Goal: Task Accomplishment & Management: Complete application form

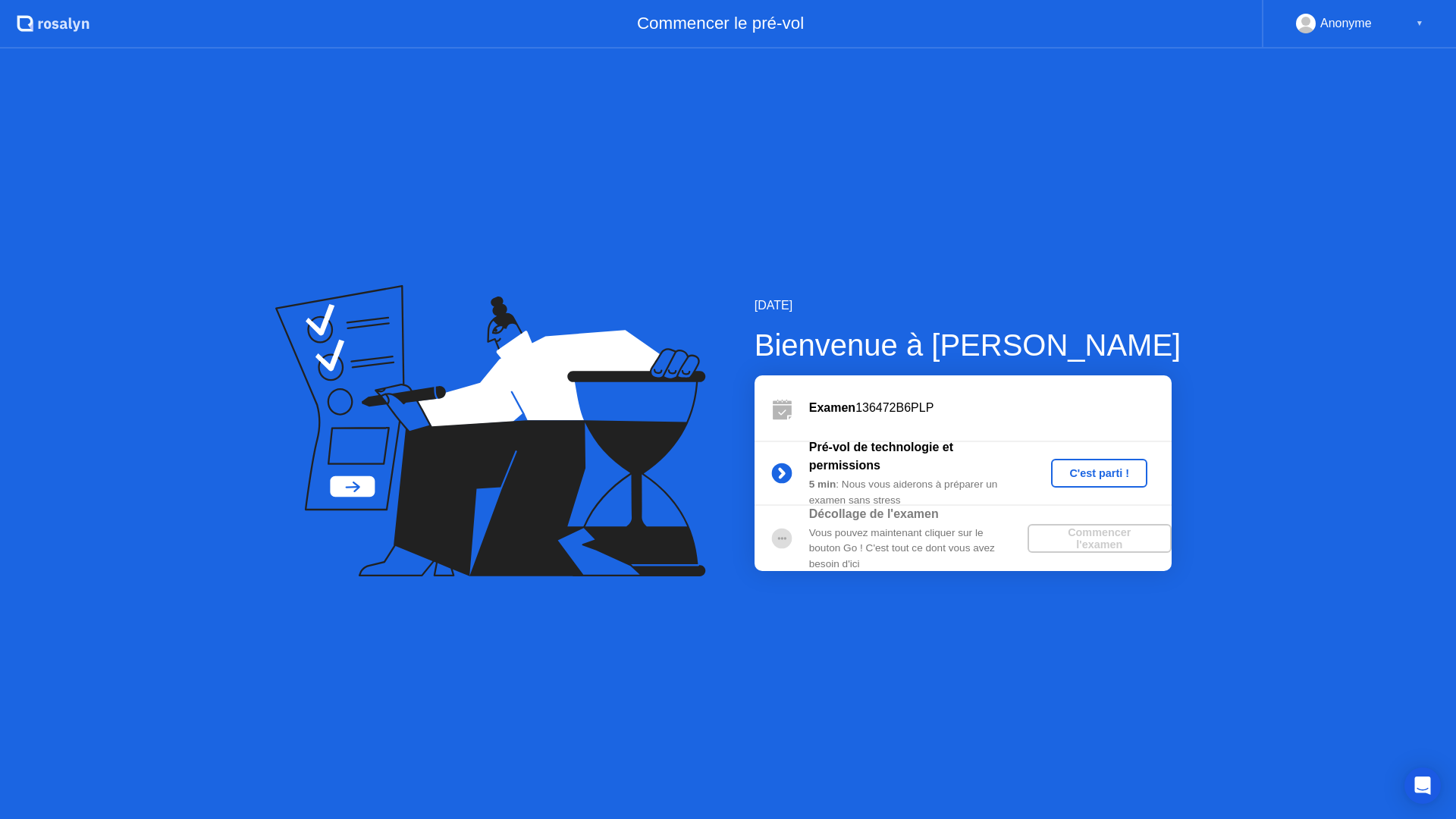
click at [1136, 463] on button "C'est parti !" at bounding box center [1099, 473] width 96 height 29
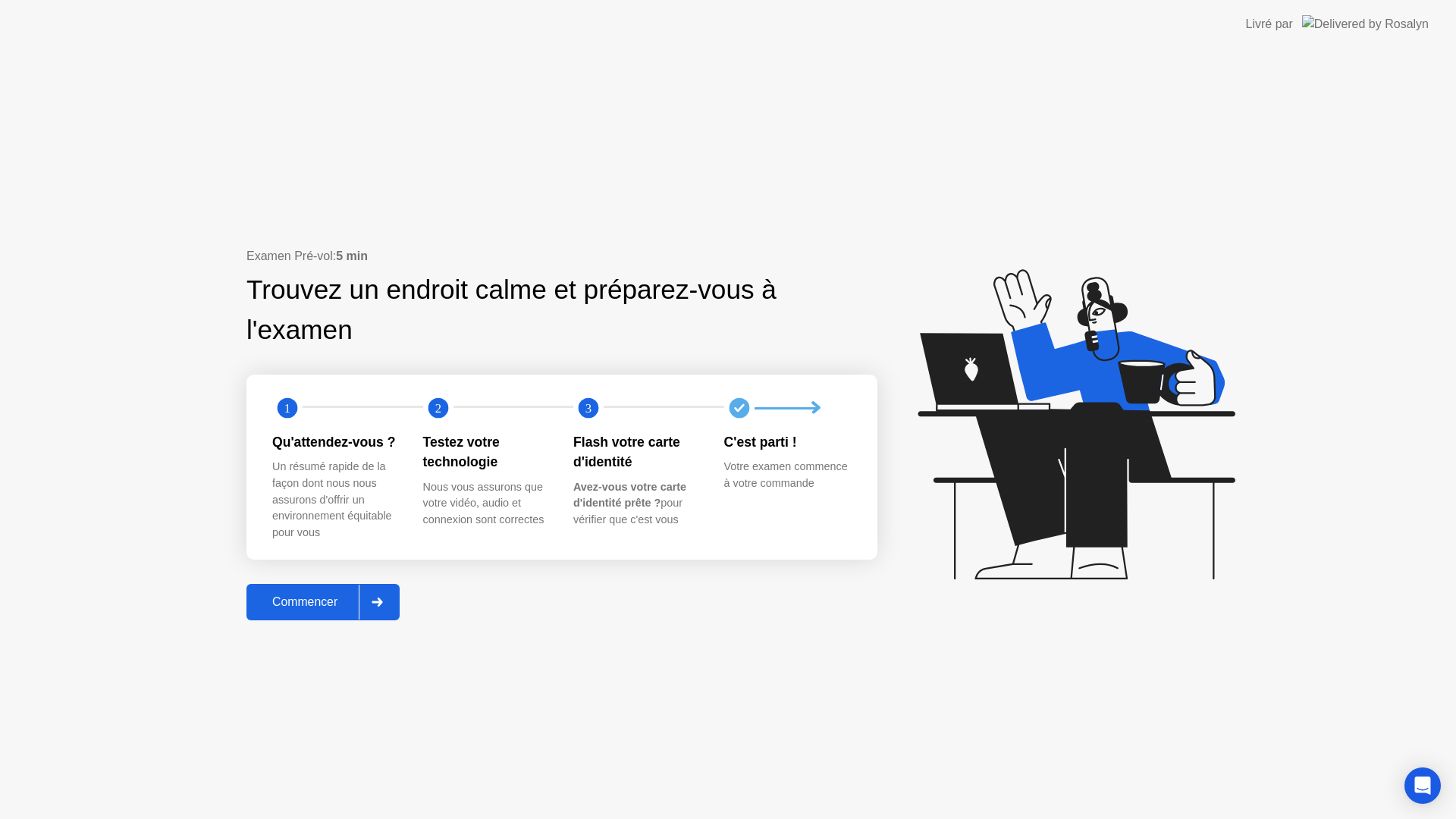
click at [274, 609] on div "Commencer" at bounding box center [305, 602] width 108 height 14
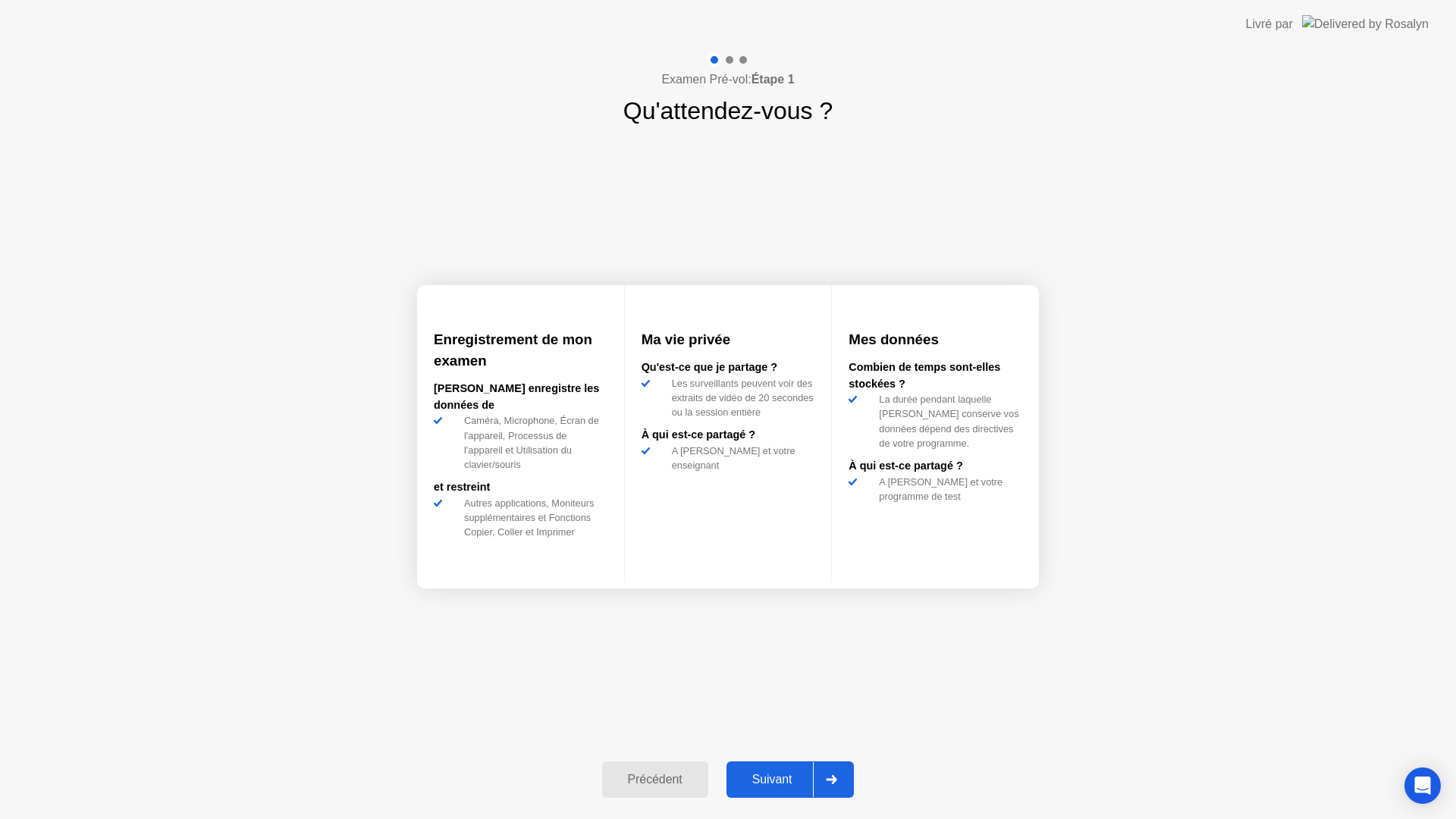
click at [778, 766] on button "Suivant" at bounding box center [790, 780] width 128 height 36
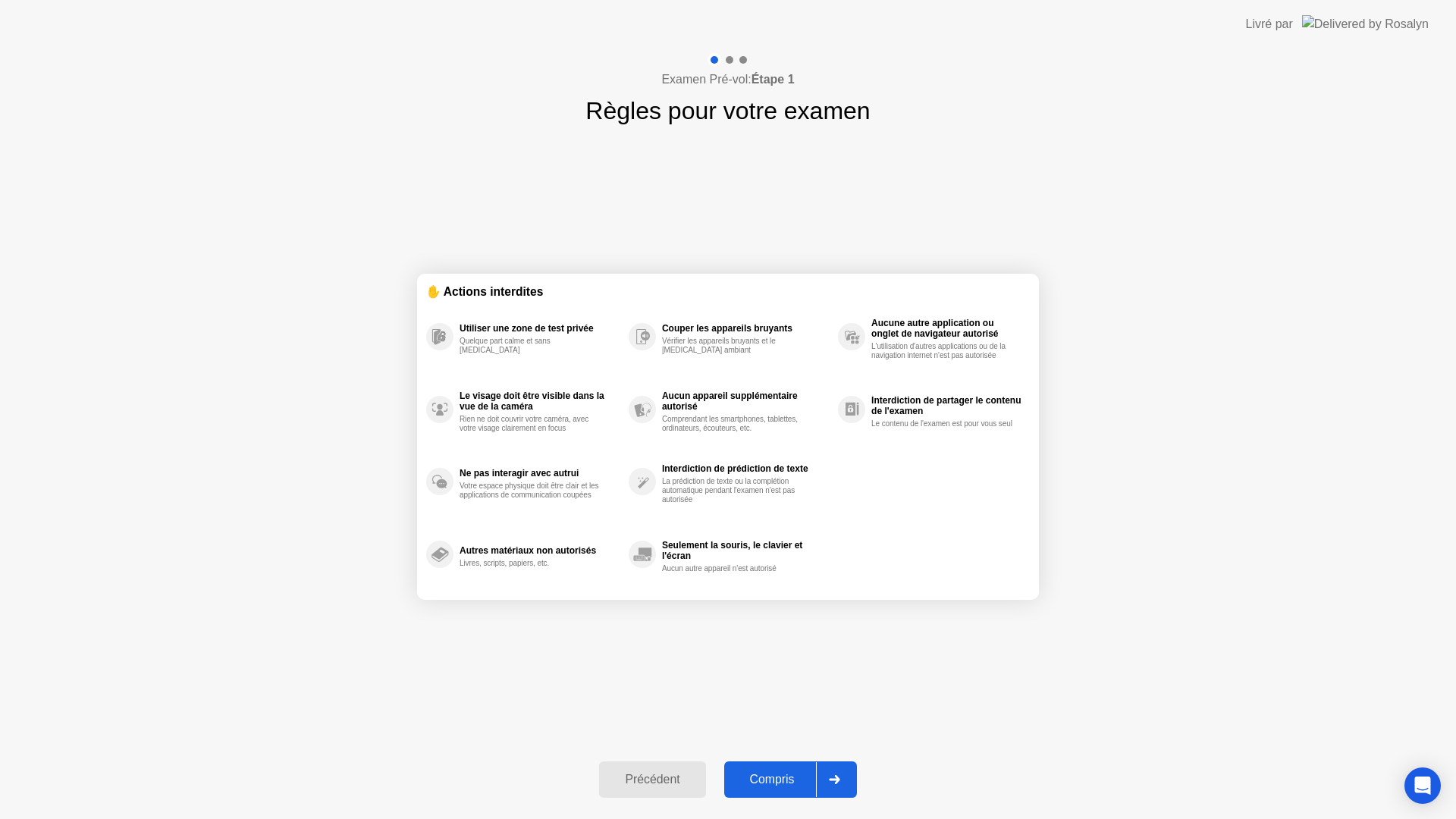
click at [778, 766] on button "Compris" at bounding box center [791, 780] width 133 height 36
select select "**********"
select select "*******"
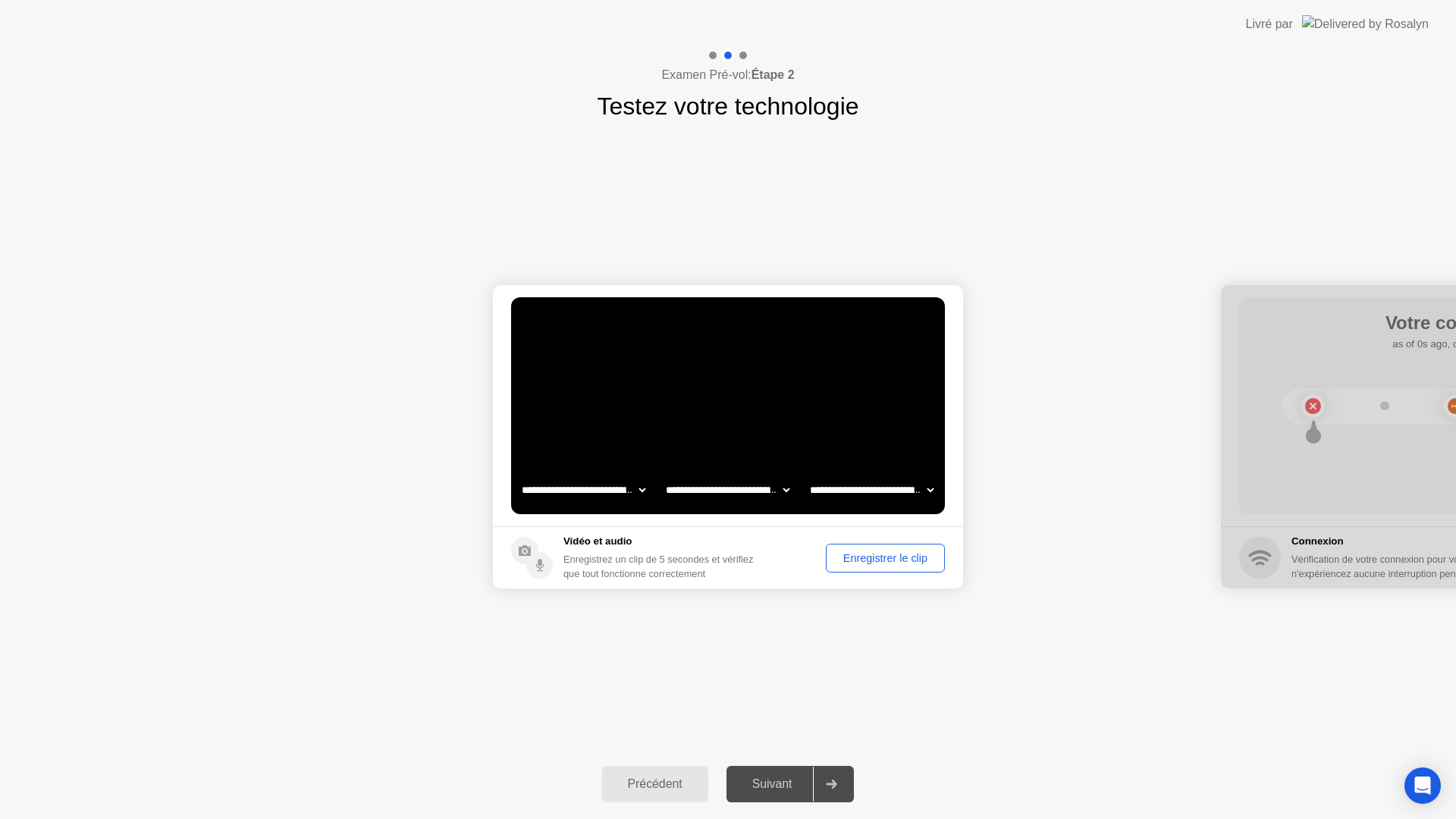
click at [857, 567] on button "Enregistrer le clip" at bounding box center [885, 558] width 119 height 29
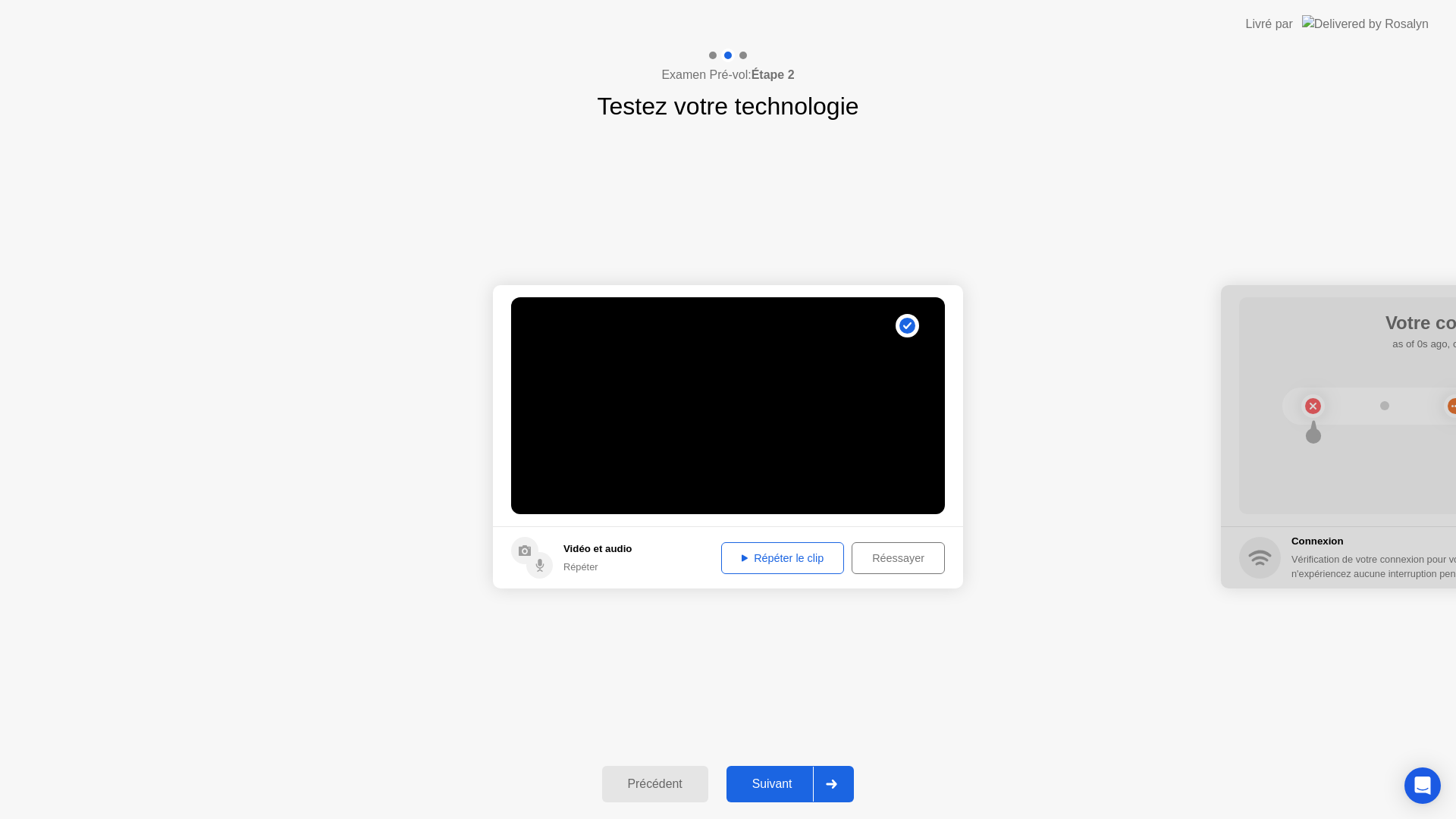
click at [792, 780] on div "Suivant" at bounding box center [773, 785] width 82 height 14
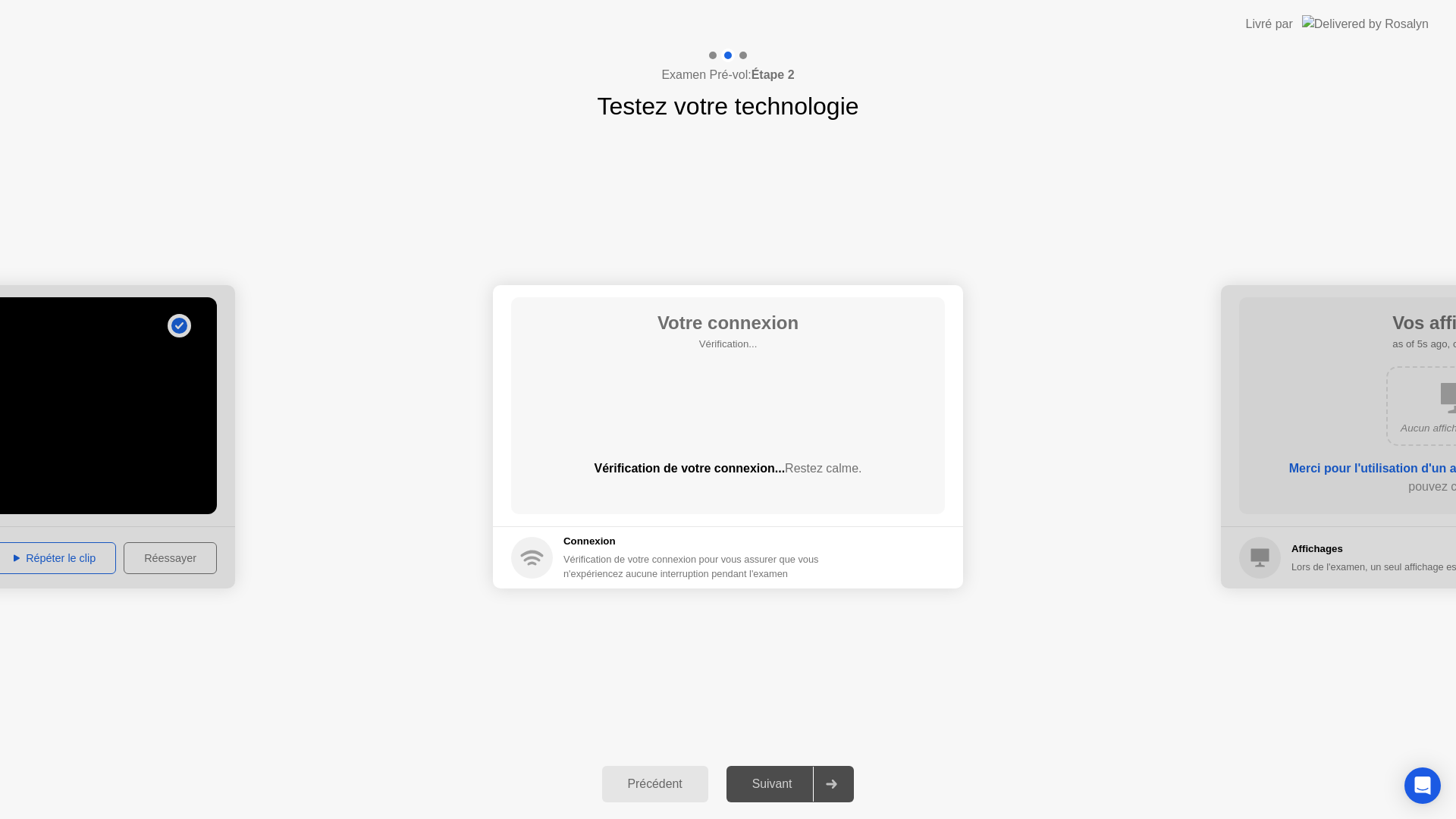
click at [791, 780] on div "Suivant" at bounding box center [773, 785] width 82 height 14
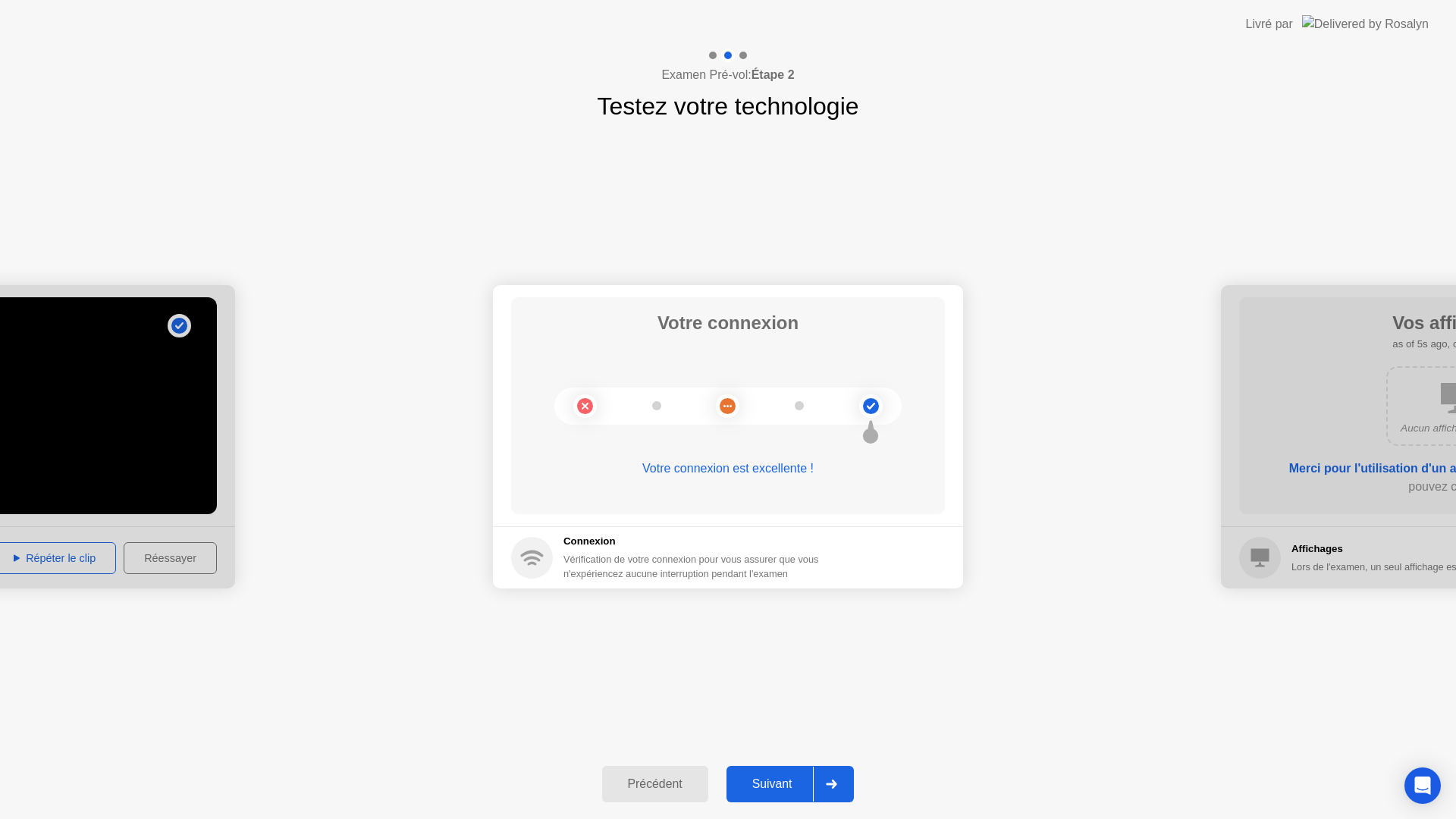
click at [793, 778] on div "Suivant" at bounding box center [773, 785] width 82 height 14
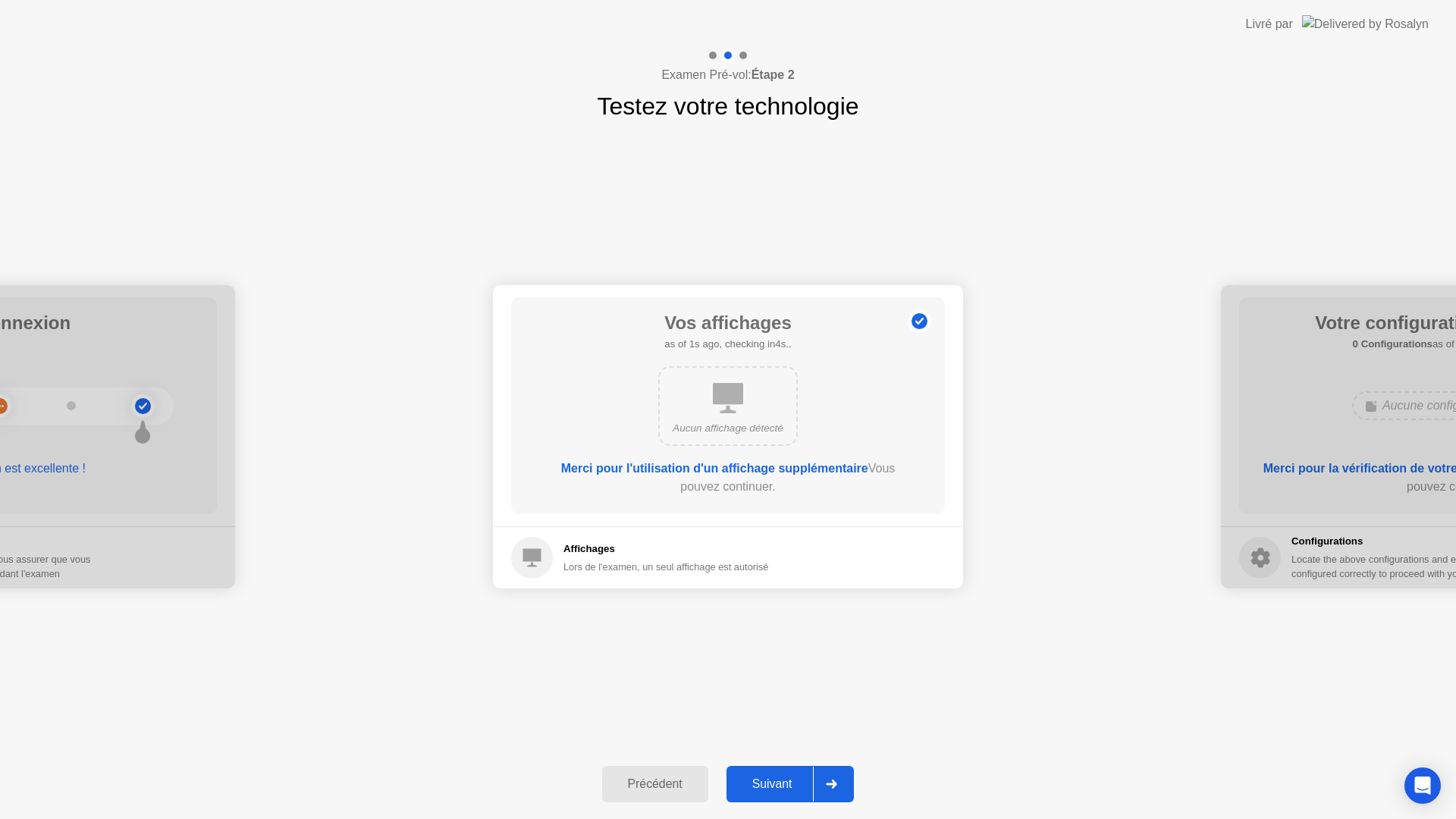
click at [793, 778] on div "Suivant" at bounding box center [773, 785] width 82 height 14
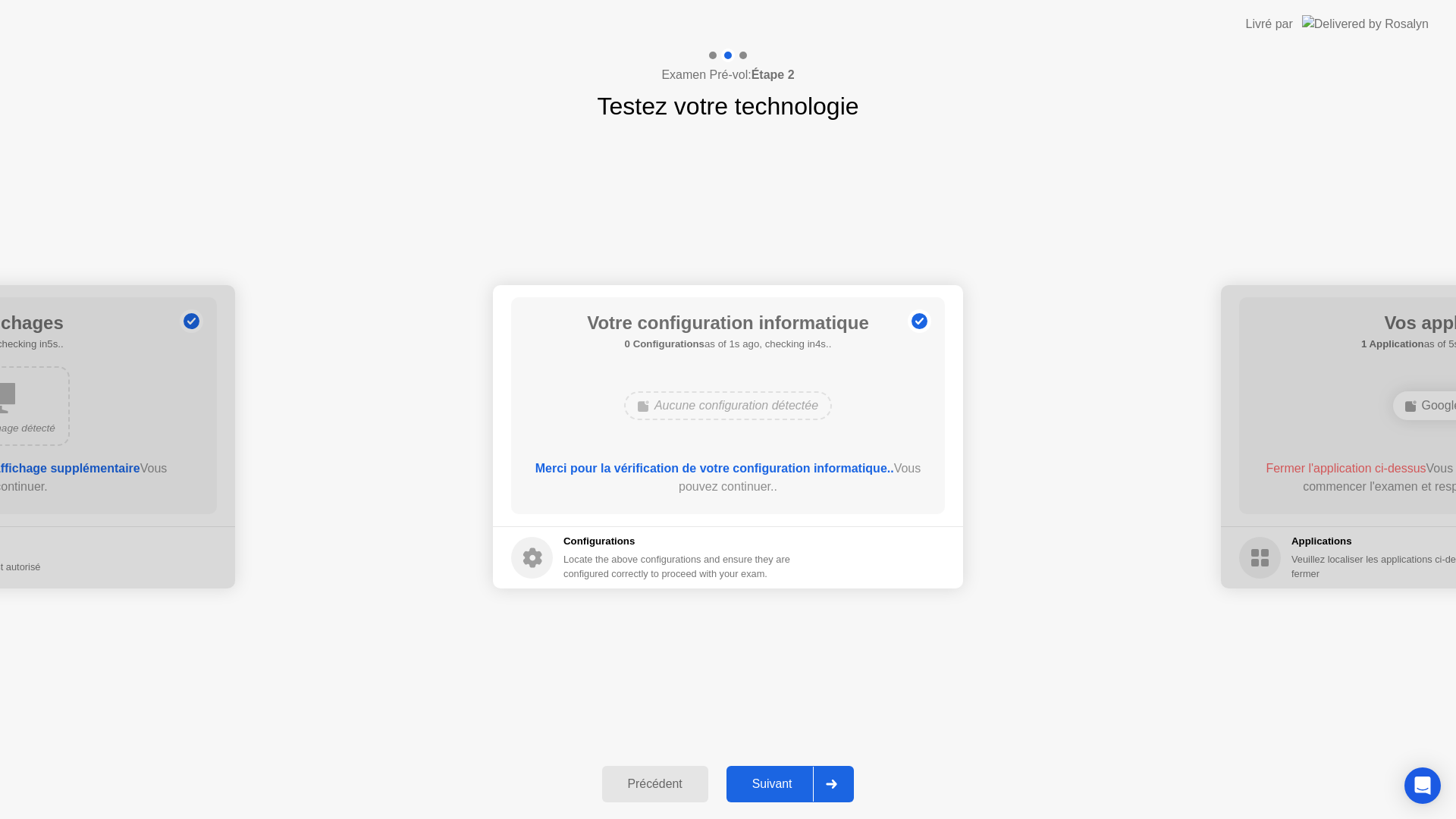
click at [793, 778] on div "Suivant" at bounding box center [773, 785] width 82 height 14
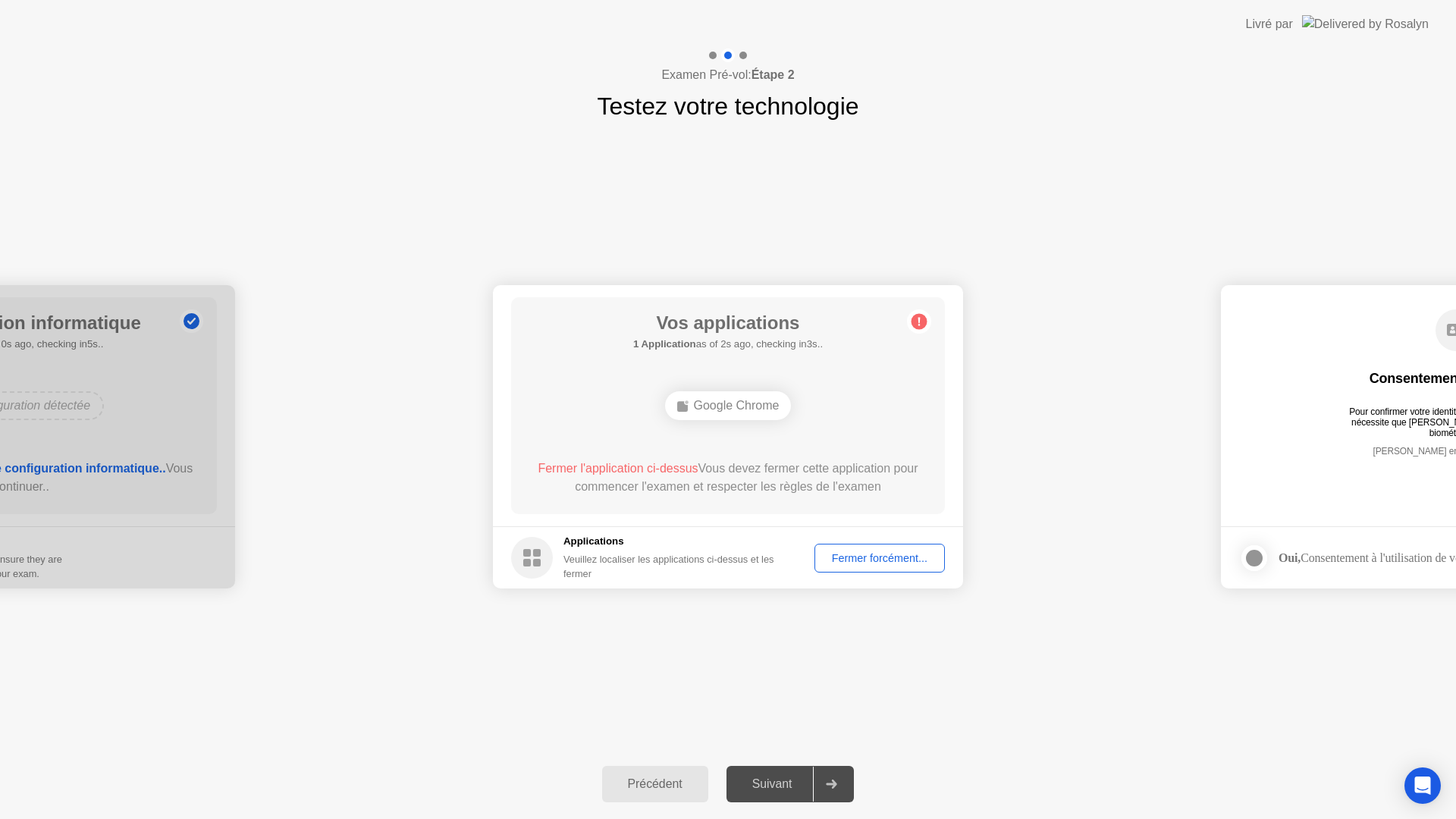
click at [845, 561] on div "Fermer forcément..." at bounding box center [880, 558] width 120 height 12
click at [882, 552] on div "Fermer forcément..." at bounding box center [880, 558] width 120 height 12
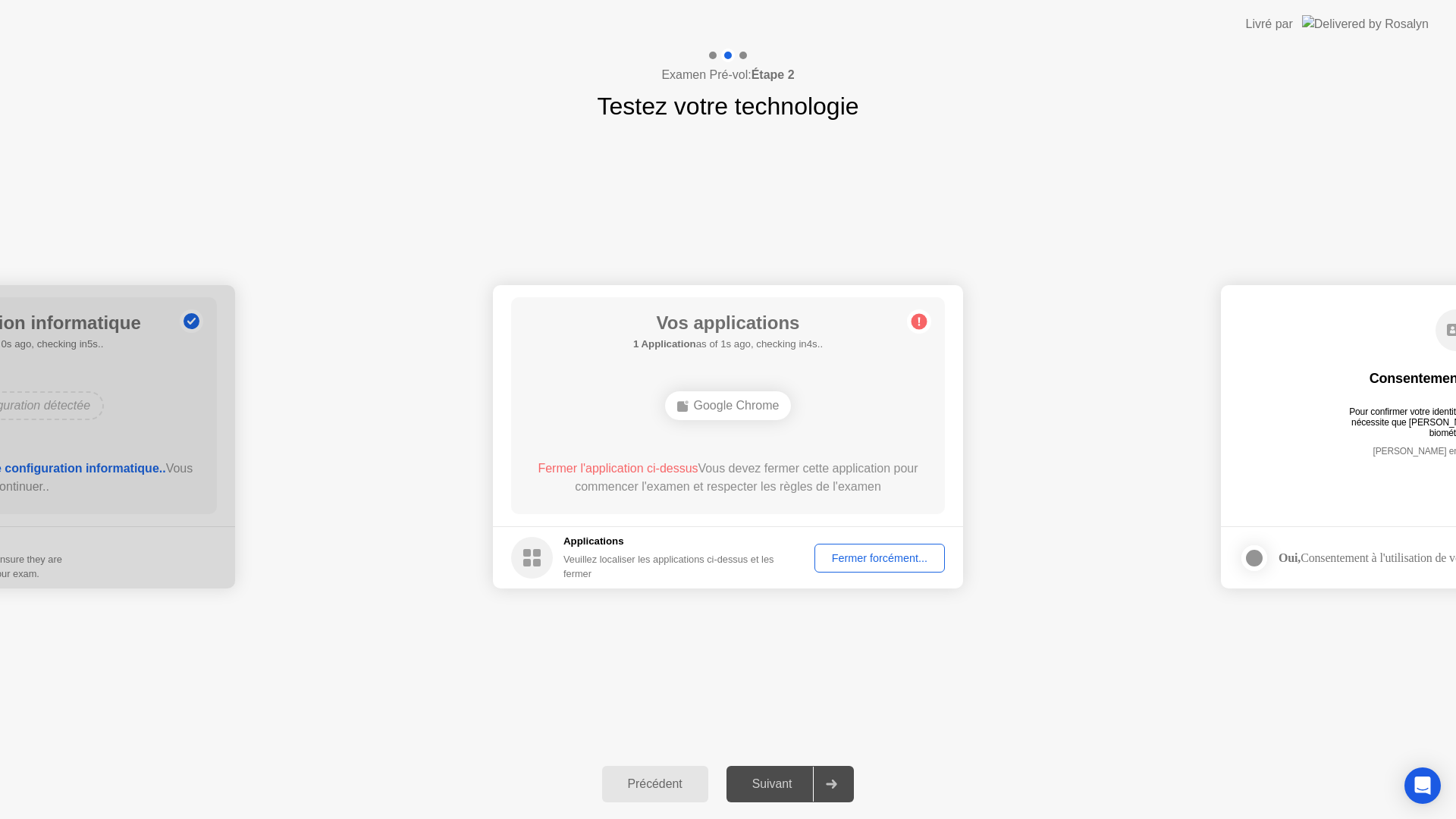
click at [706, 410] on div "Google Chrome" at bounding box center [729, 406] width 127 height 29
click at [855, 552] on div "Fermer forcément..." at bounding box center [880, 558] width 120 height 12
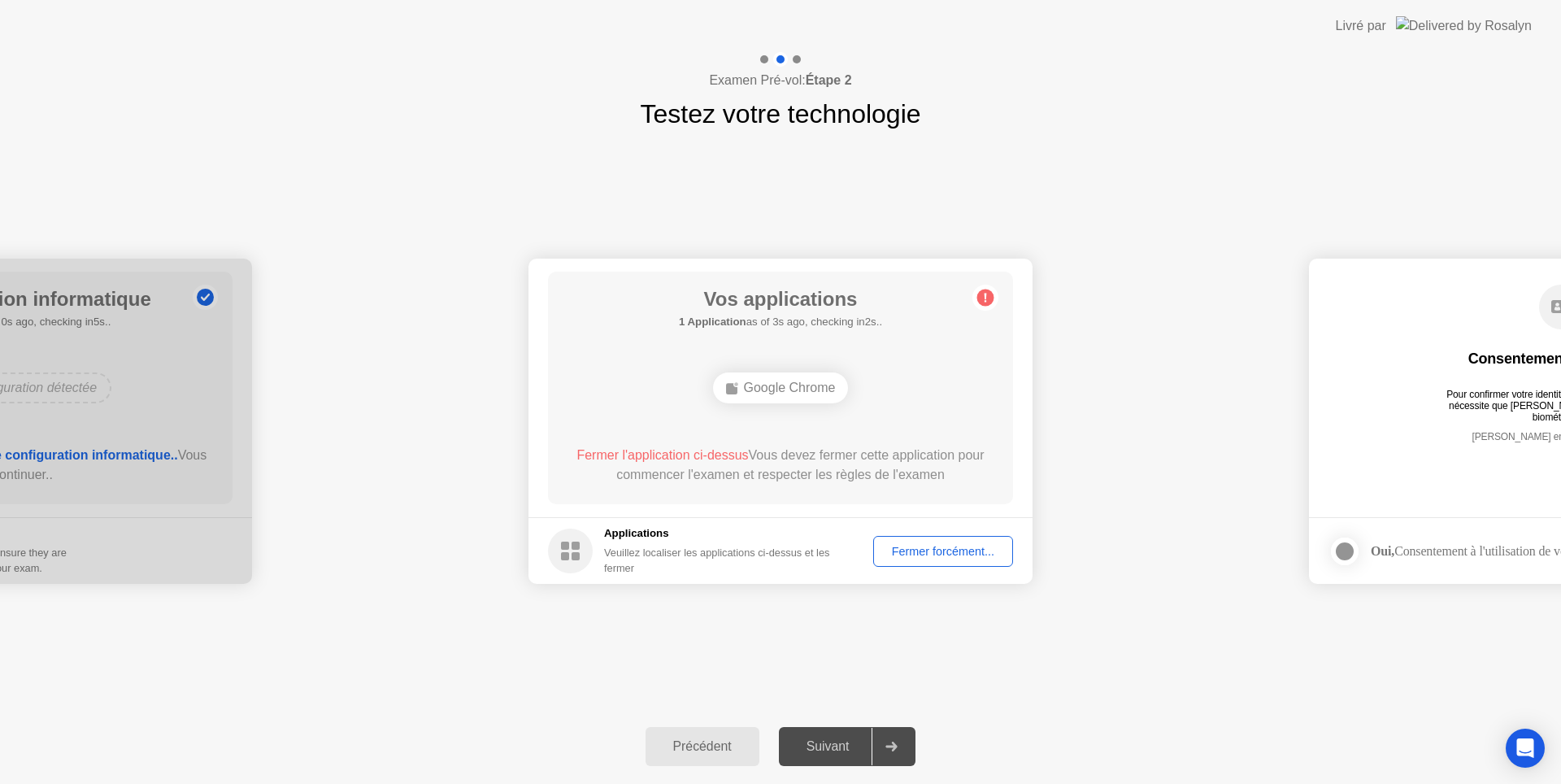
click at [954, 545] on div "Fermer forcément..." at bounding box center [943, 551] width 129 height 13
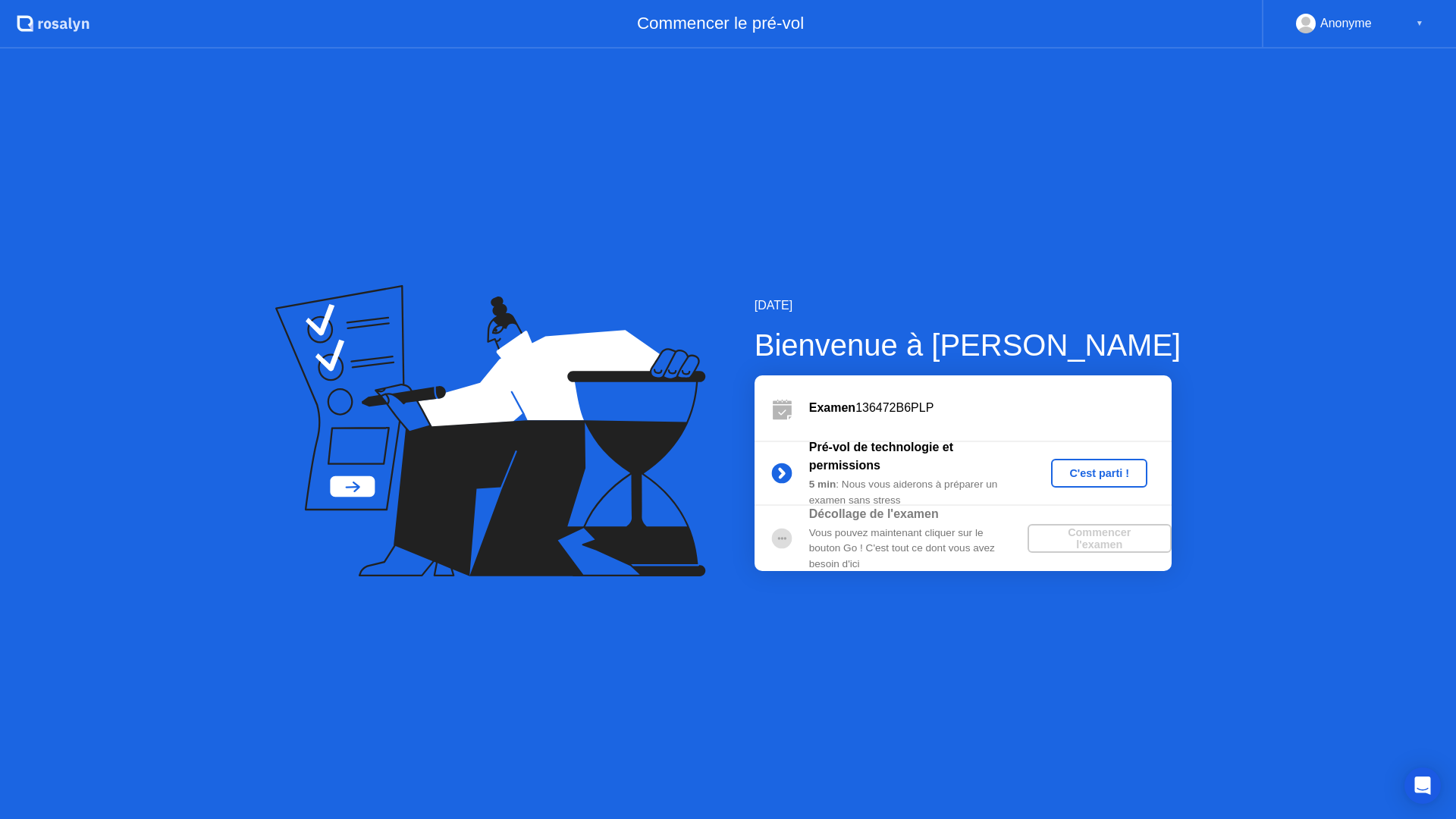
click at [1070, 463] on button "C'est parti !" at bounding box center [1099, 473] width 96 height 29
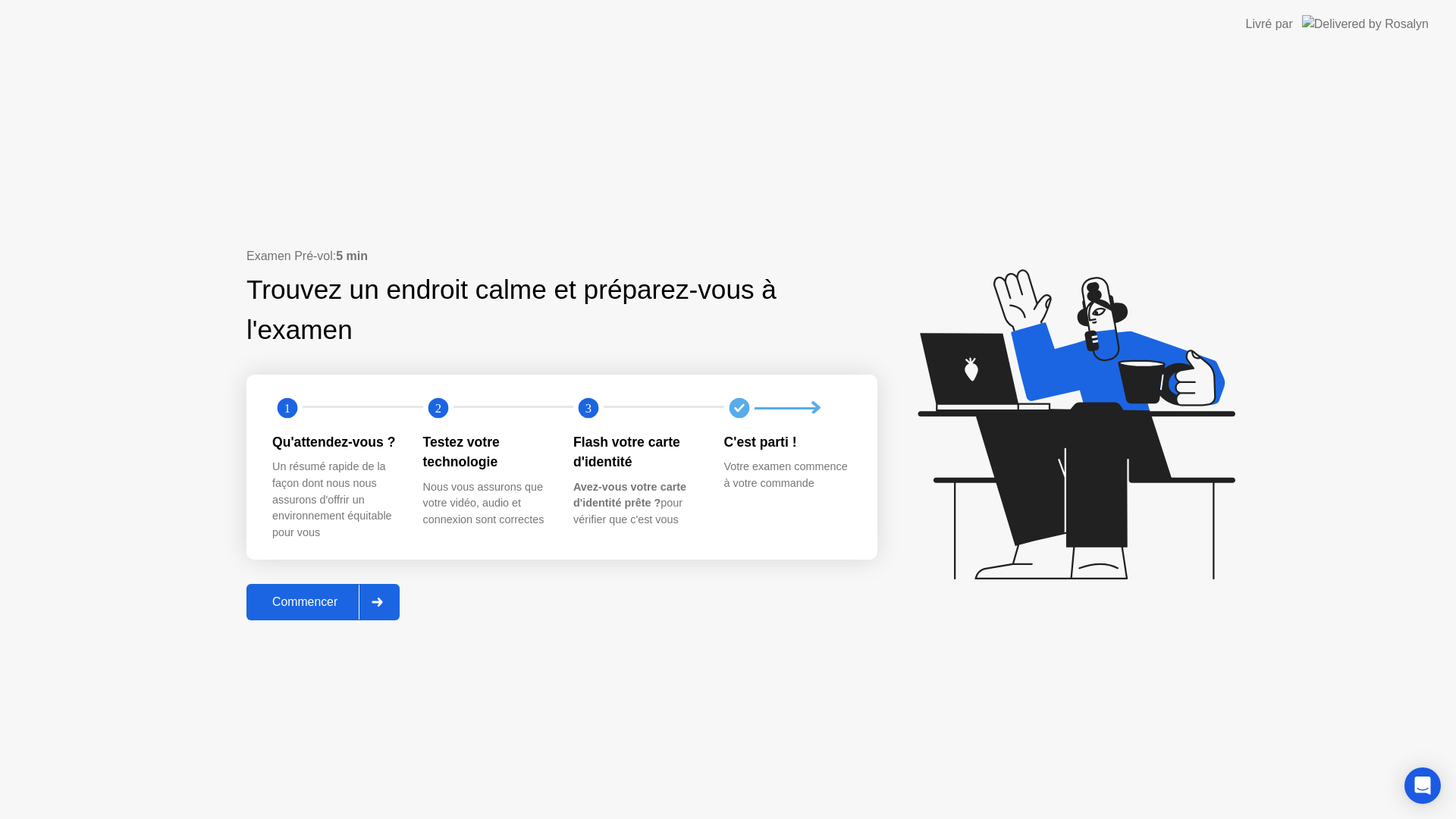
click at [352, 581] on div "Examen Pré-vol: 5 min Trouvez un endroit calme et préparez-vous à l'examen 1 2 …" at bounding box center [562, 433] width 631 height 372
click at [356, 587] on button "Commencer" at bounding box center [322, 602] width 153 height 36
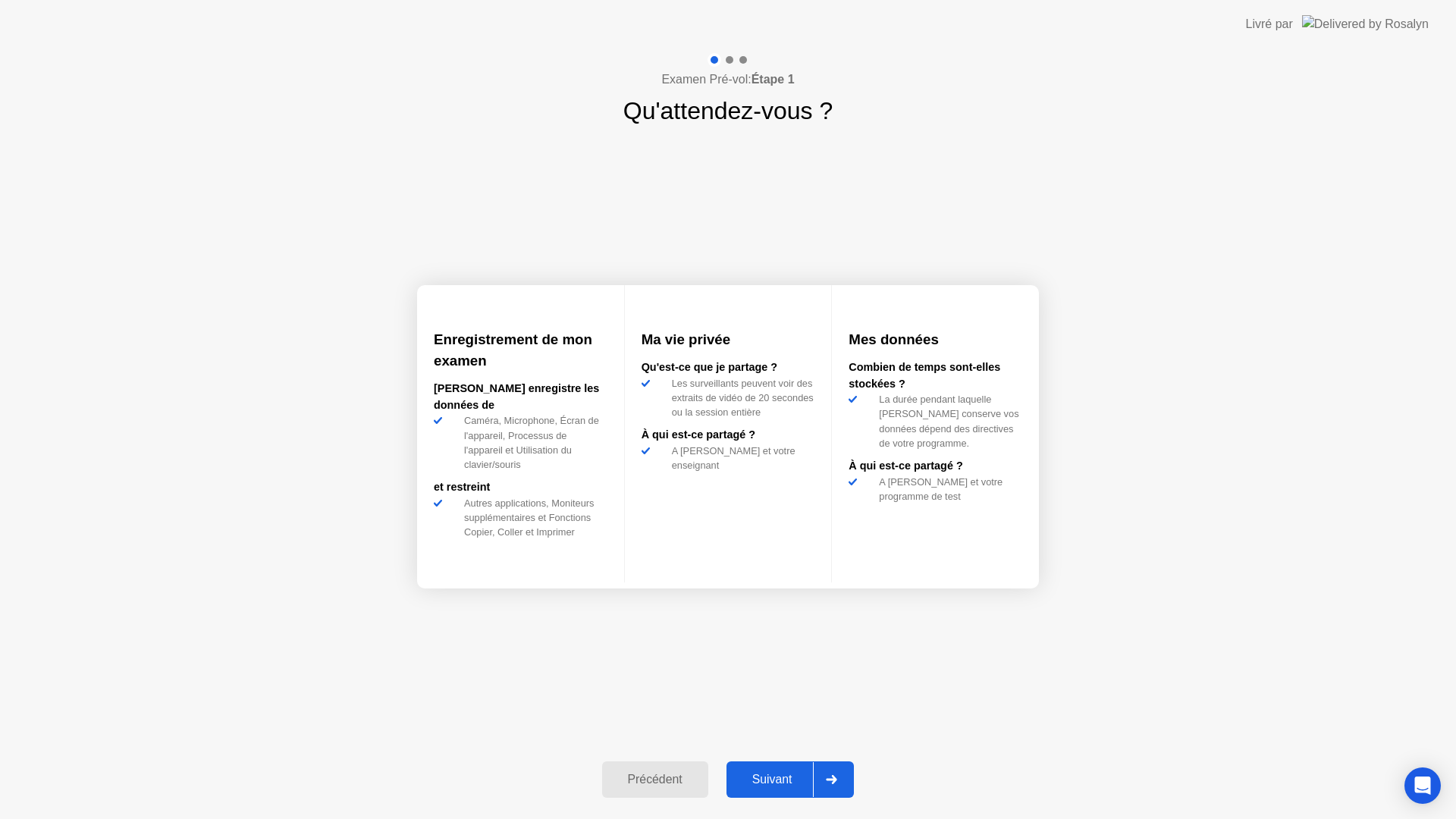
click at [778, 773] on div "Suivant" at bounding box center [773, 780] width 82 height 14
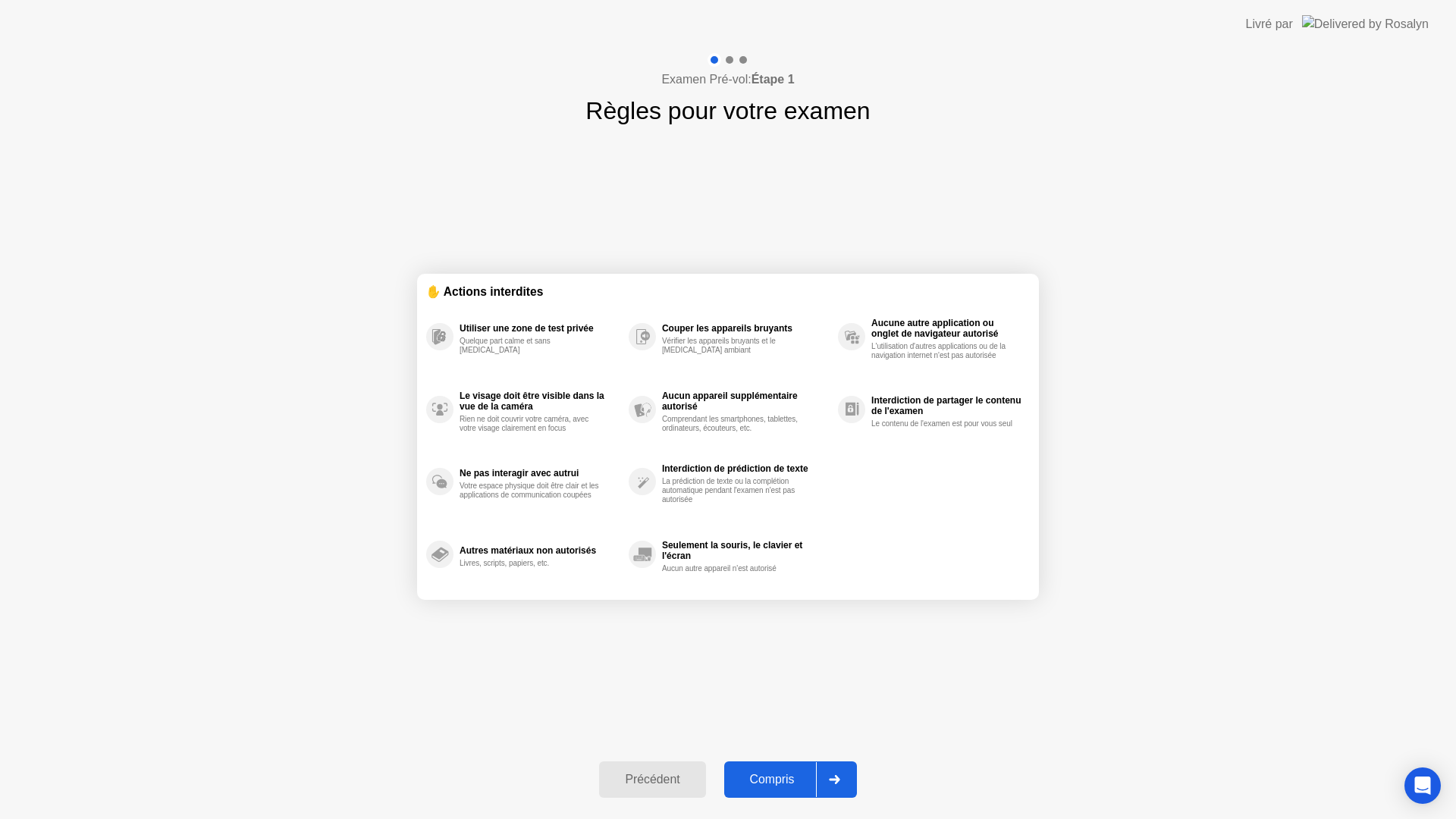
click at [778, 769] on button "Compris" at bounding box center [791, 780] width 133 height 36
select select "**********"
select select "*******"
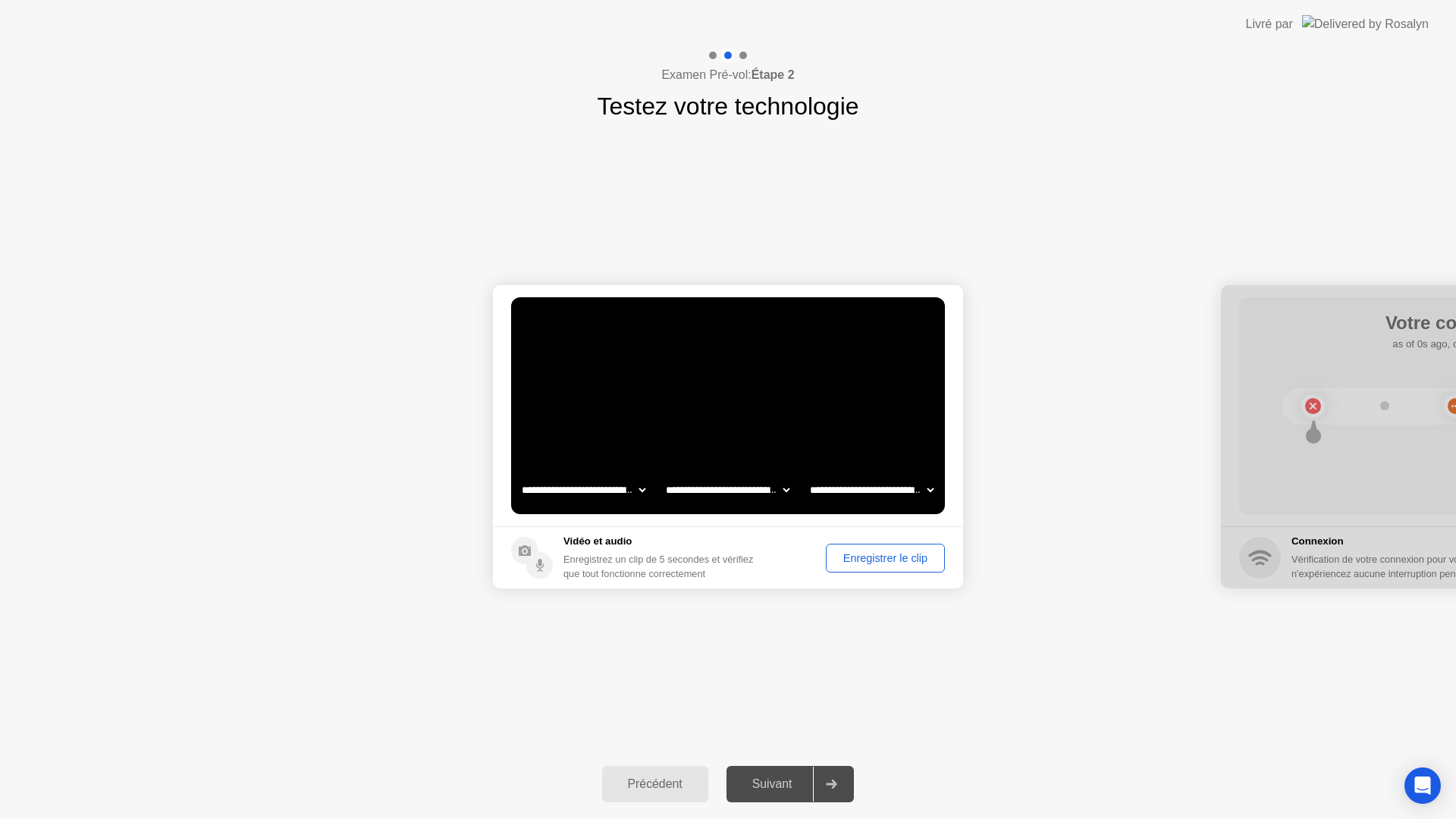
click at [860, 563] on div "Enregistrer le clip" at bounding box center [885, 558] width 108 height 12
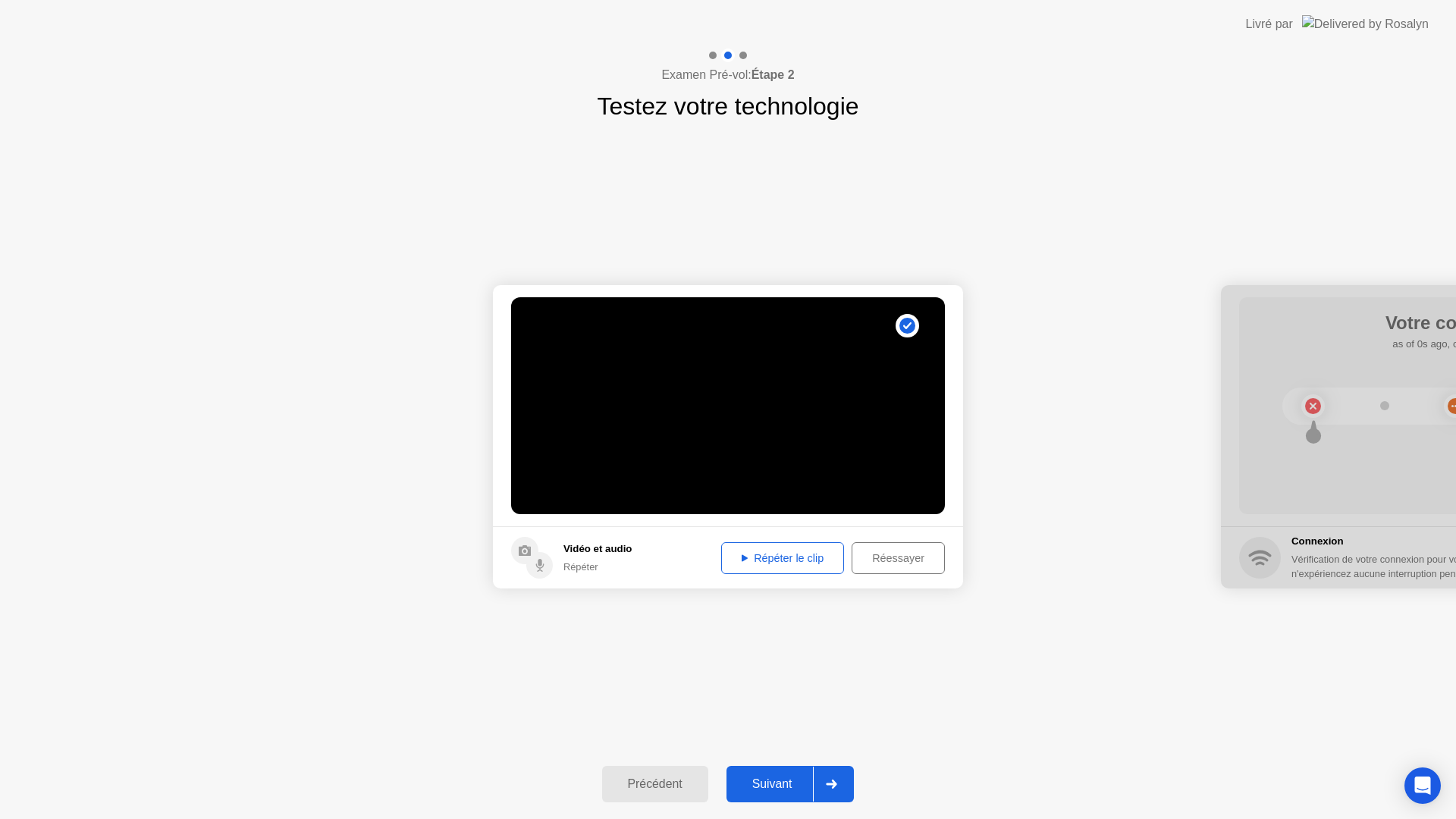
click at [802, 797] on button "Suivant" at bounding box center [790, 784] width 128 height 36
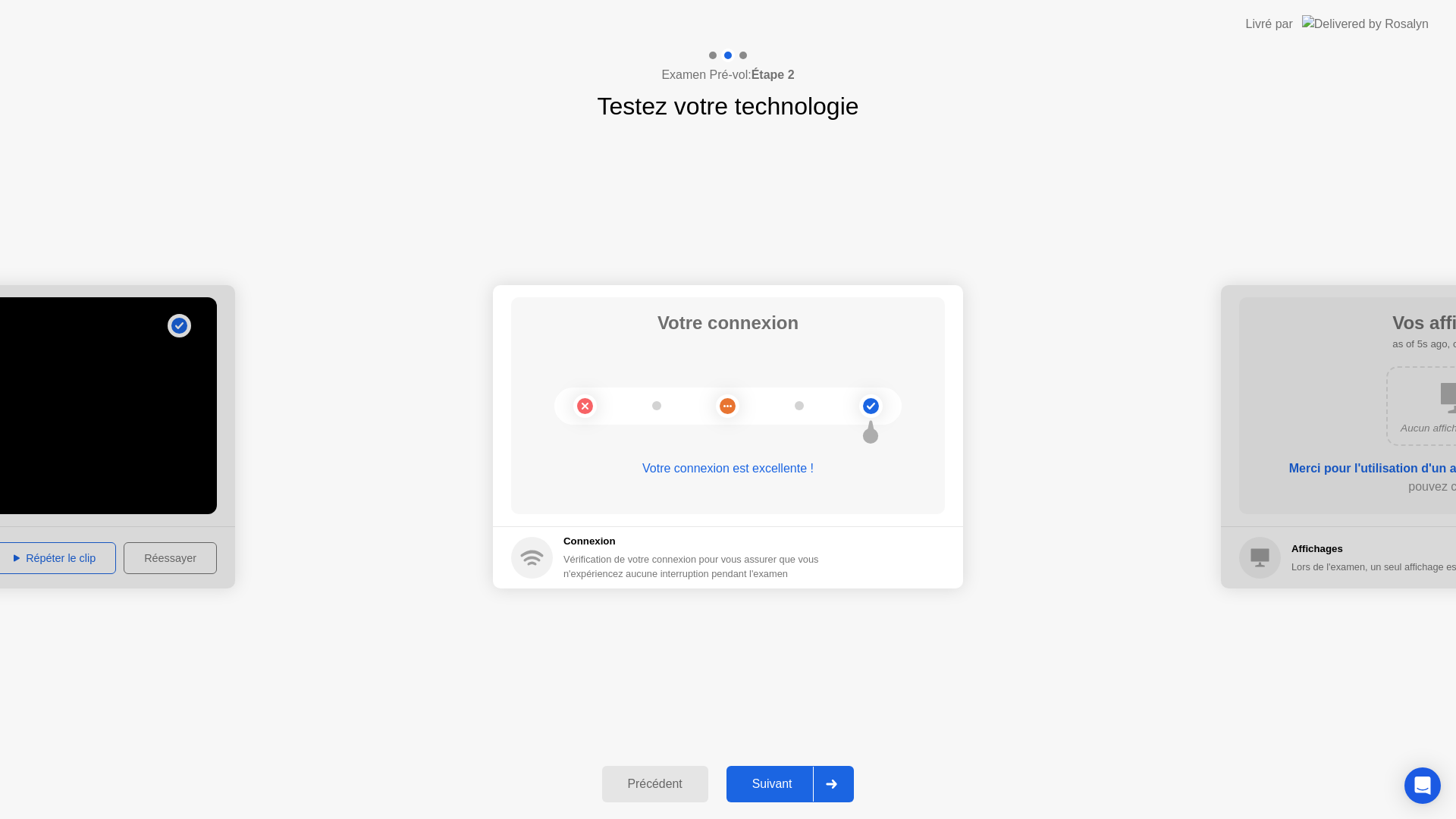
click at [801, 791] on div "Suivant" at bounding box center [773, 785] width 82 height 14
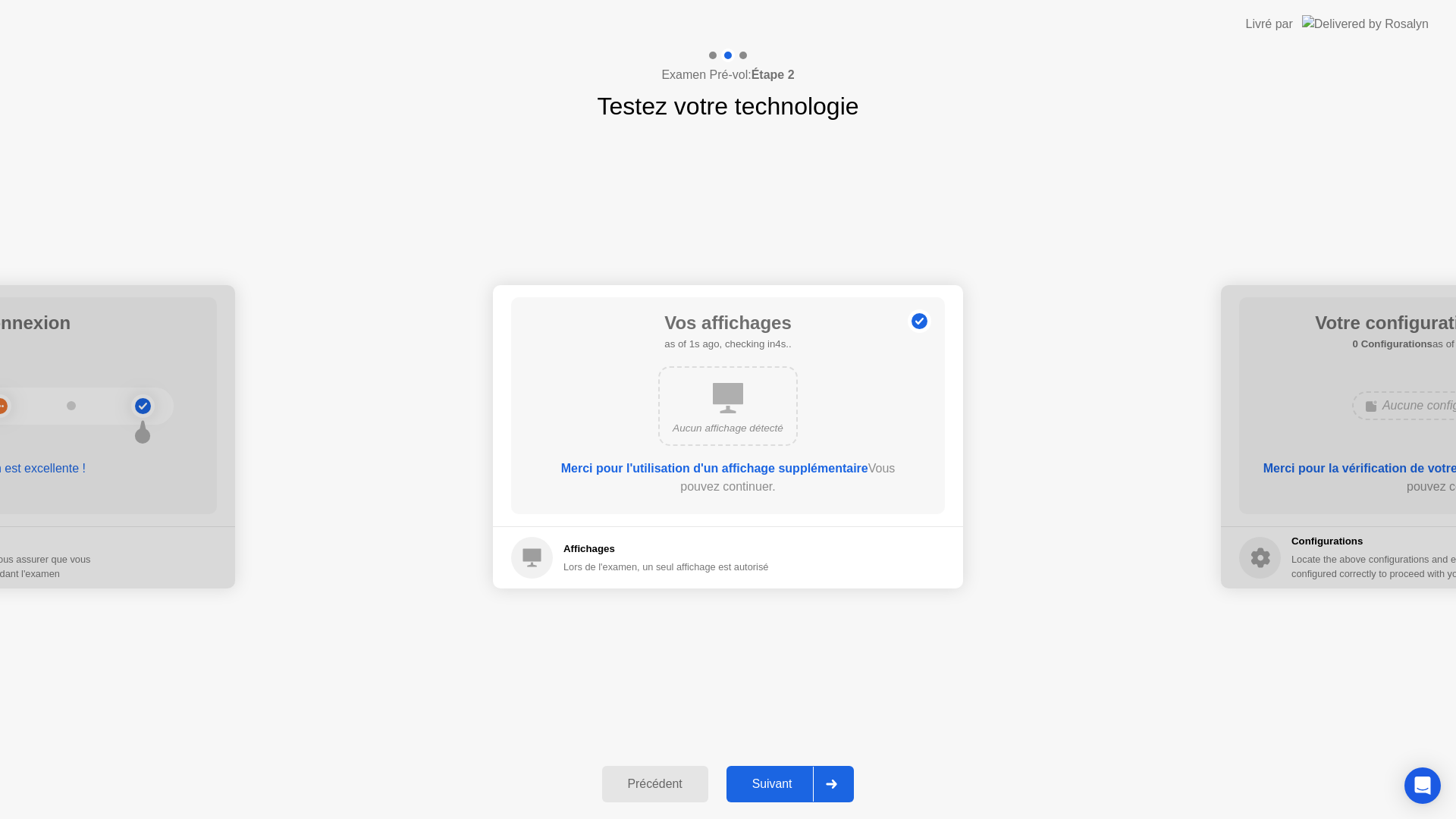
click at [801, 791] on div "Suivant" at bounding box center [773, 785] width 82 height 14
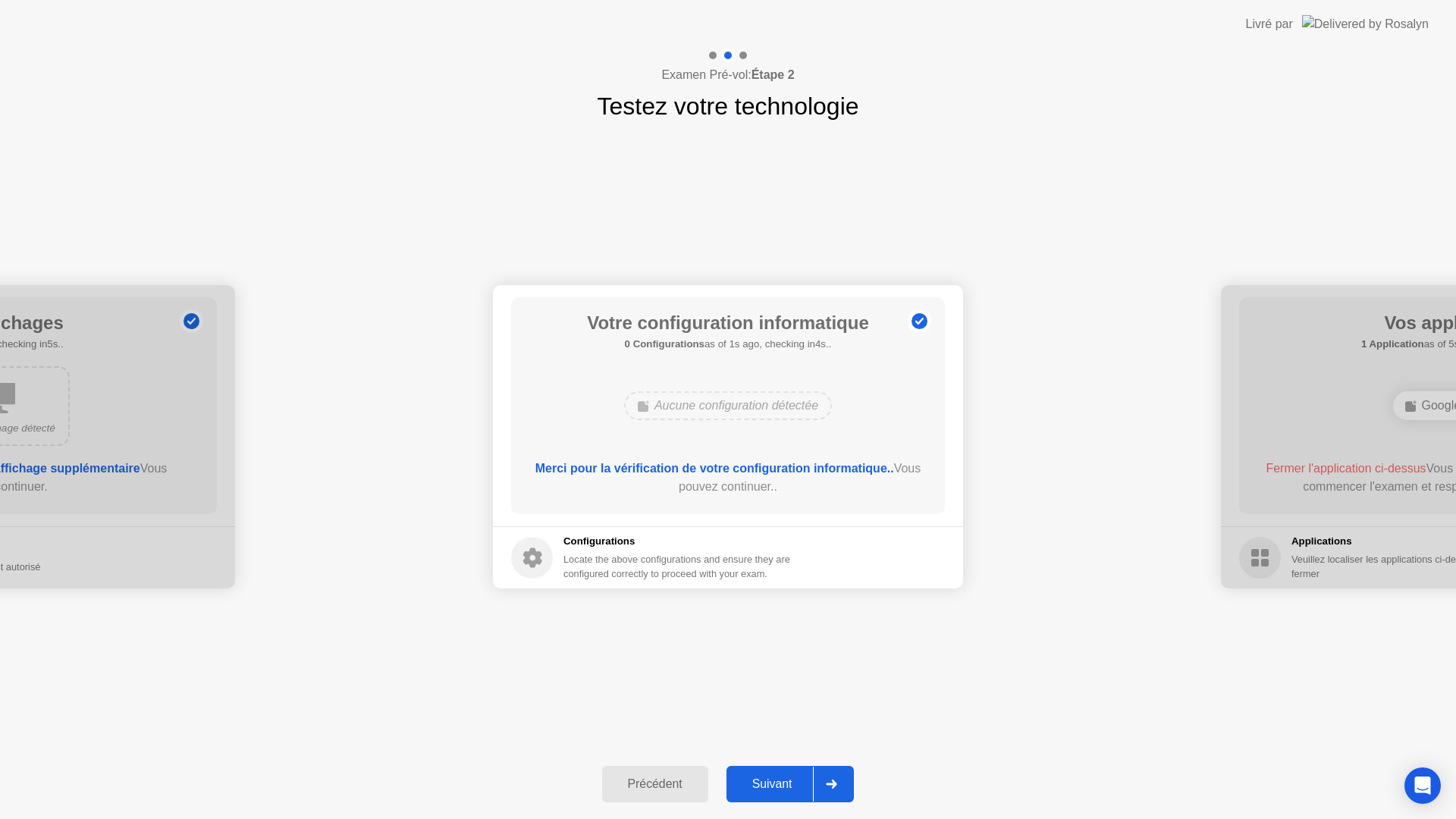
click at [801, 791] on div "Suivant" at bounding box center [773, 785] width 82 height 14
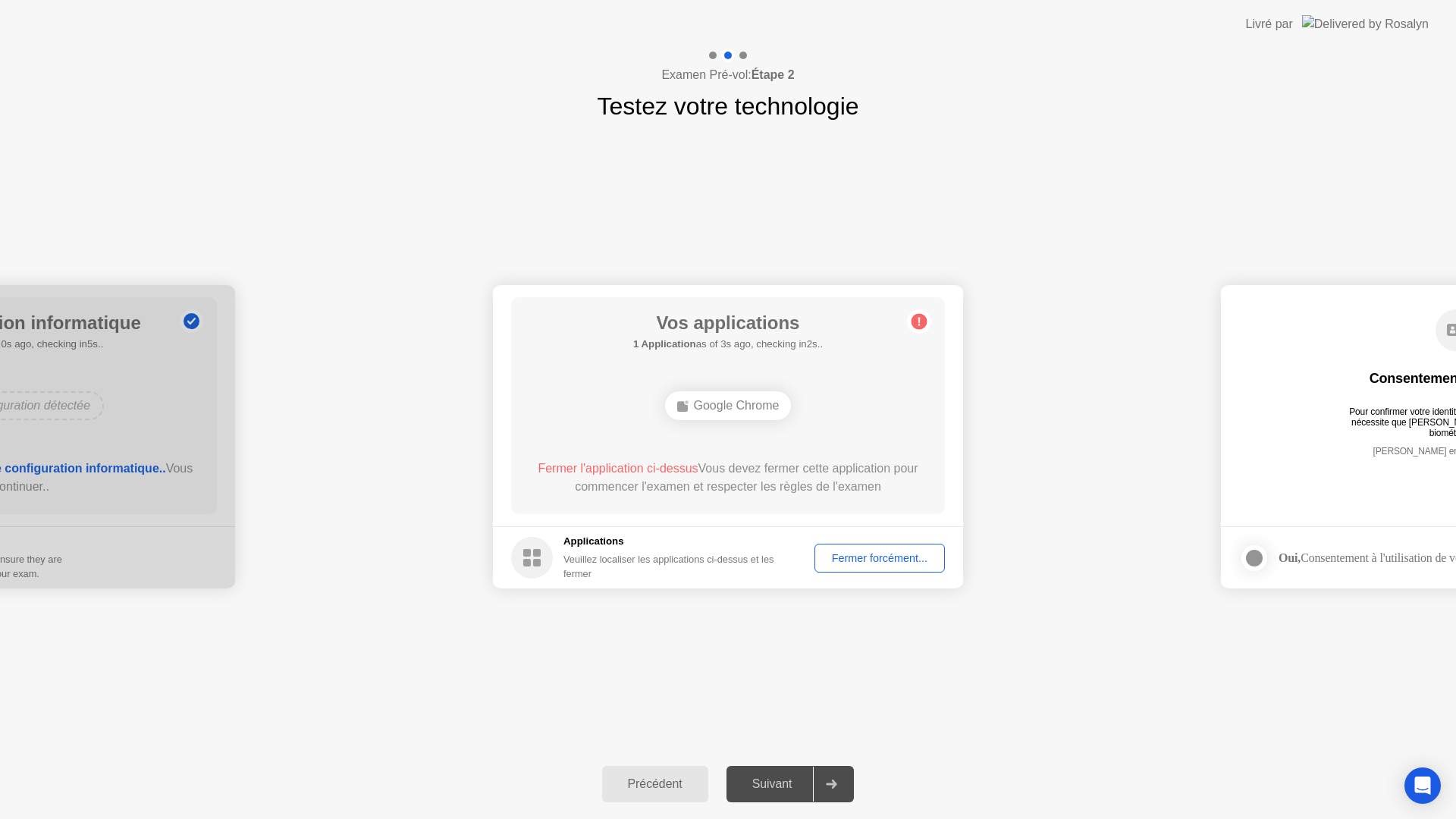
click at [897, 554] on div "Fermer forcément..." at bounding box center [880, 558] width 120 height 12
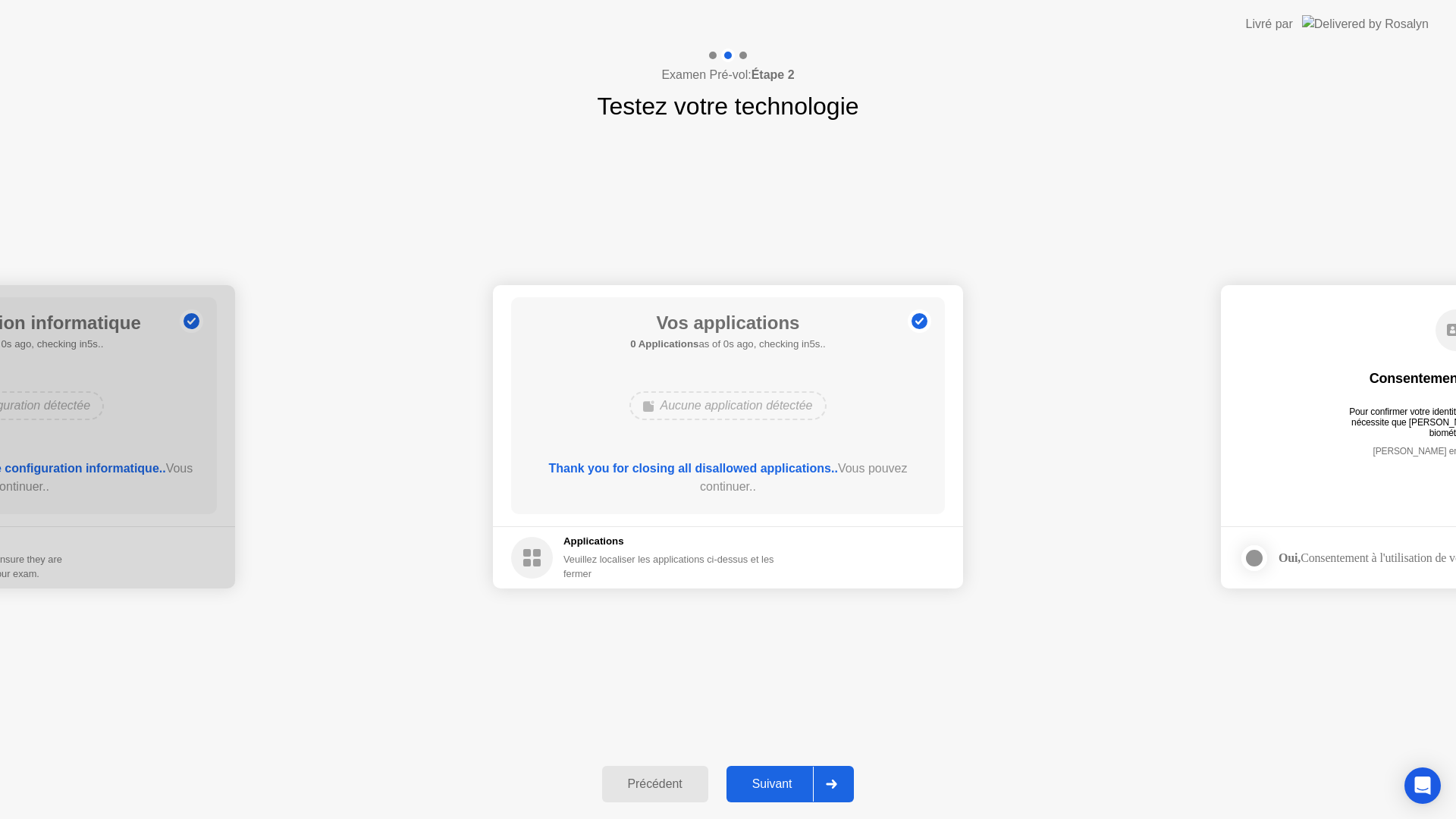
click at [776, 793] on button "Suivant" at bounding box center [790, 784] width 128 height 36
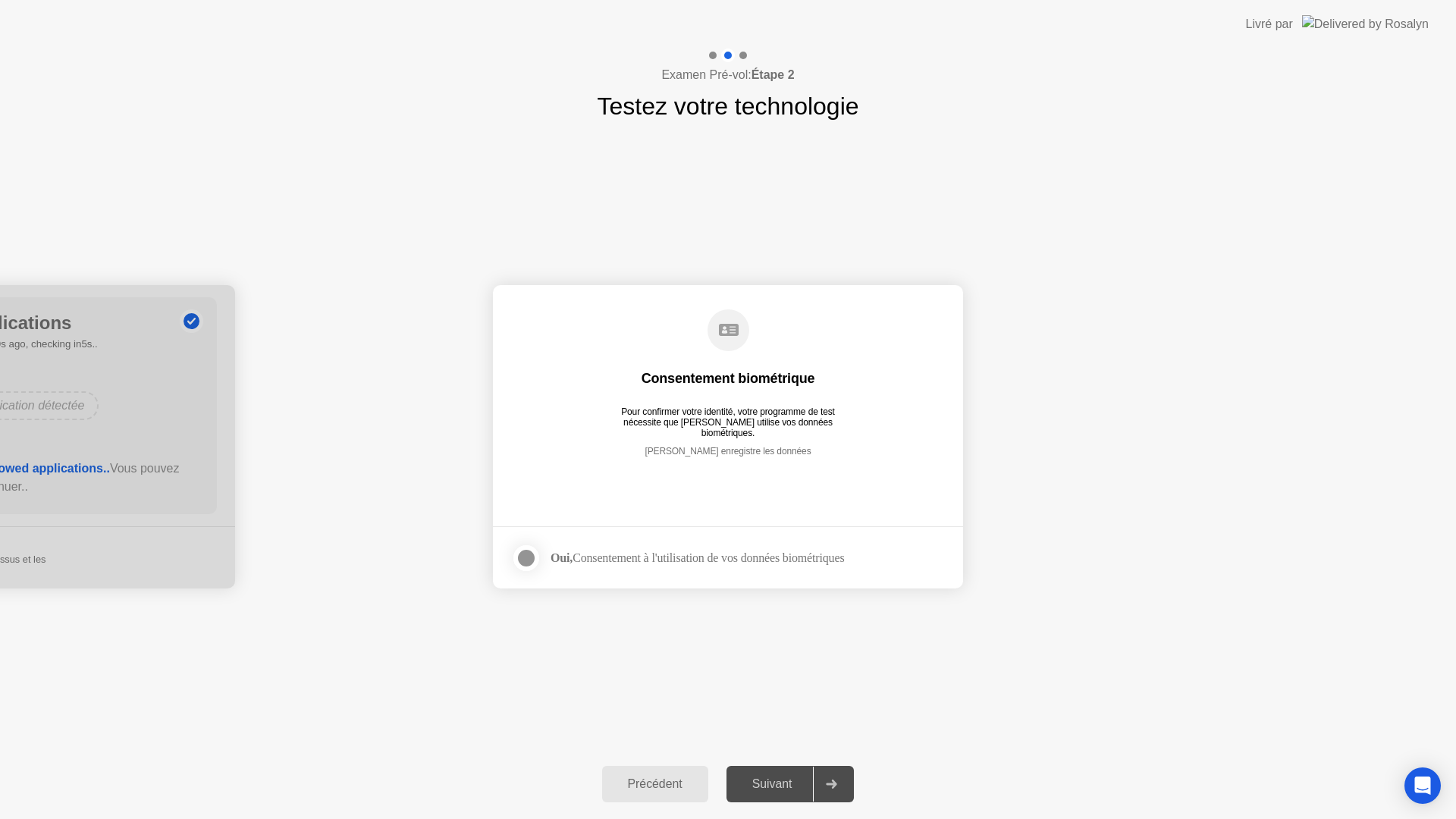
click at [522, 549] on div at bounding box center [526, 557] width 18 height 18
click at [800, 781] on div "Suivant" at bounding box center [773, 785] width 82 height 14
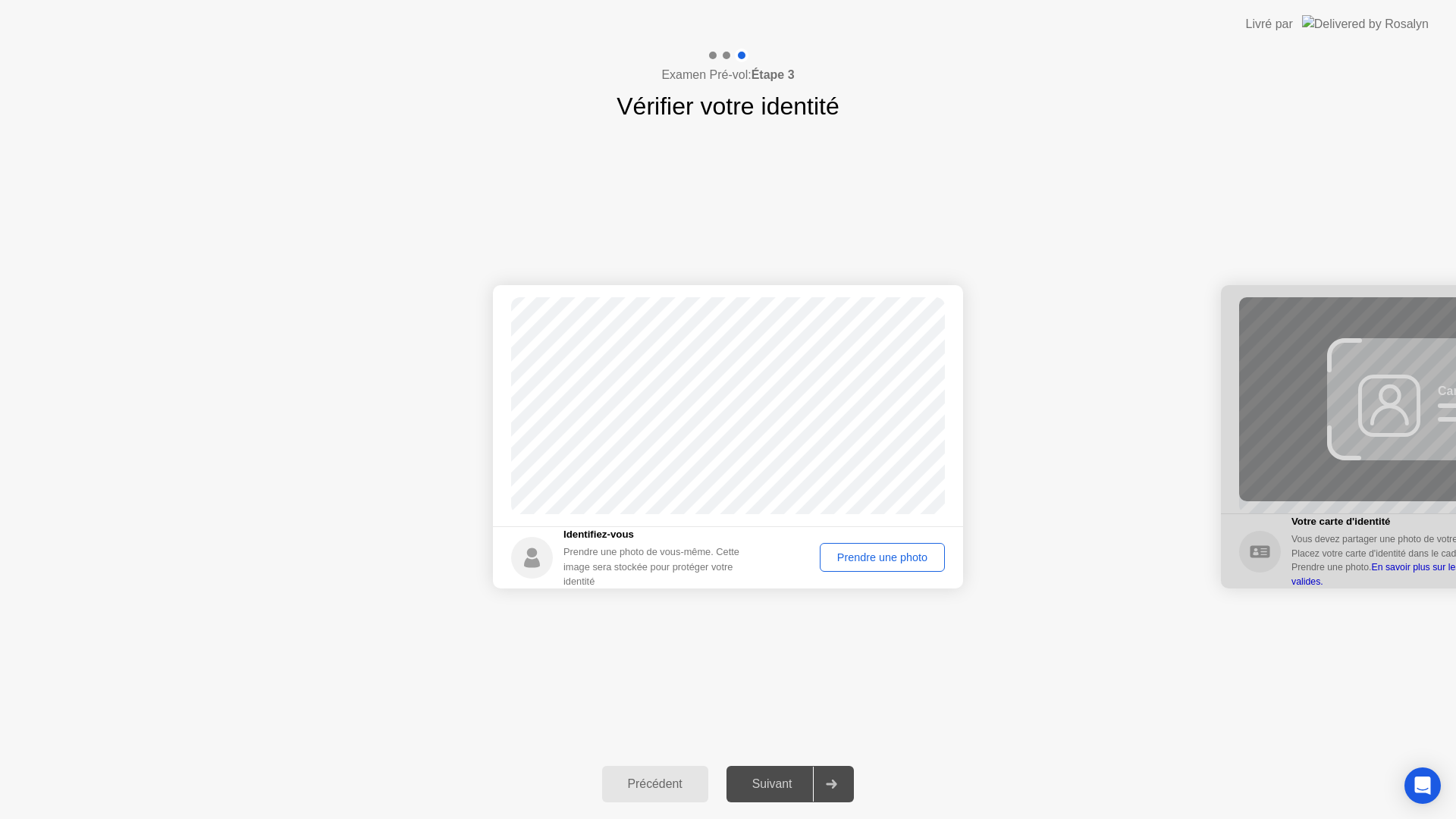
click at [912, 566] on button "Prendre une photo" at bounding box center [882, 557] width 125 height 29
click at [831, 772] on div at bounding box center [831, 784] width 36 height 35
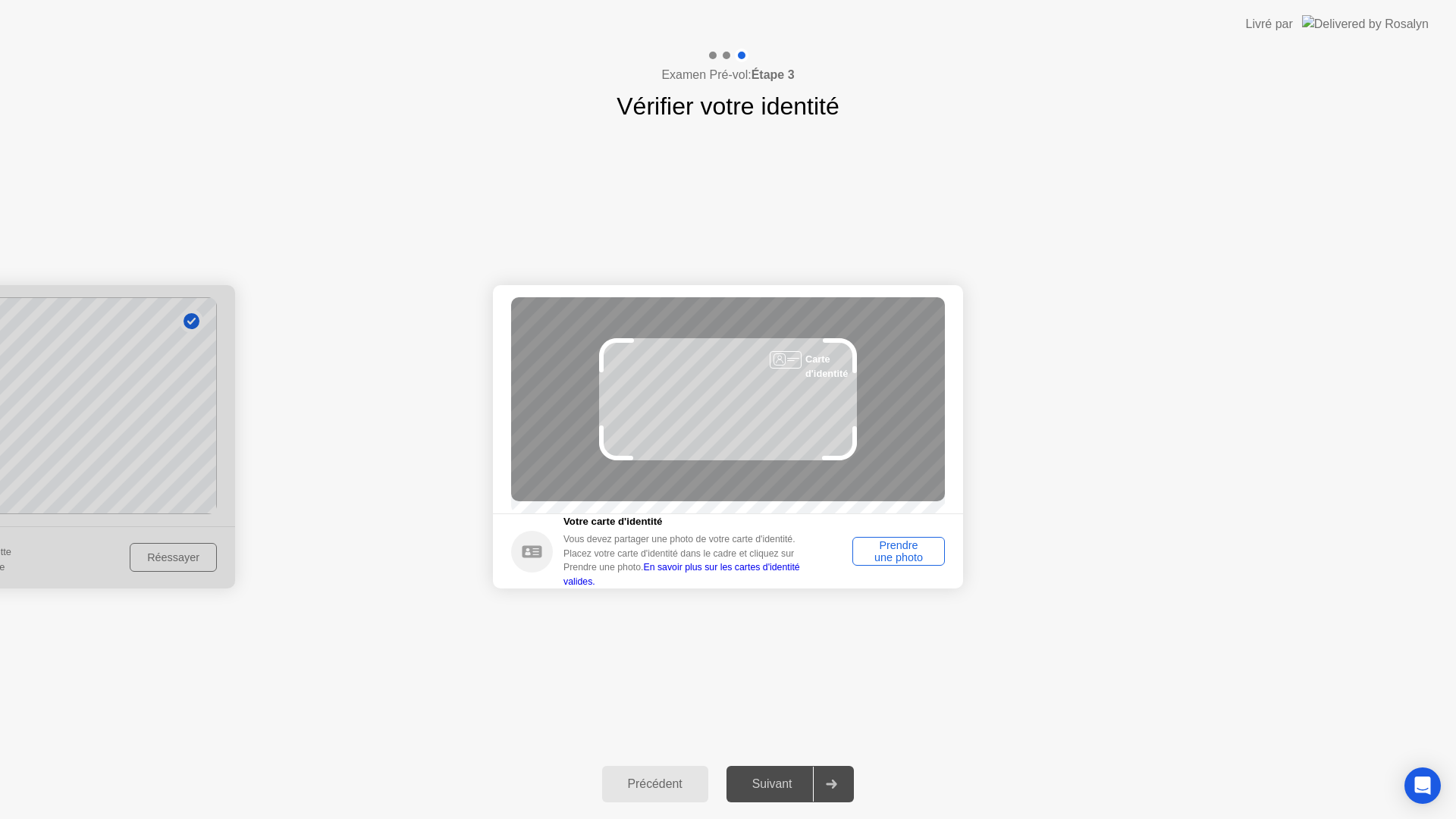
click at [894, 554] on div "Prendre une photo" at bounding box center [899, 551] width 82 height 24
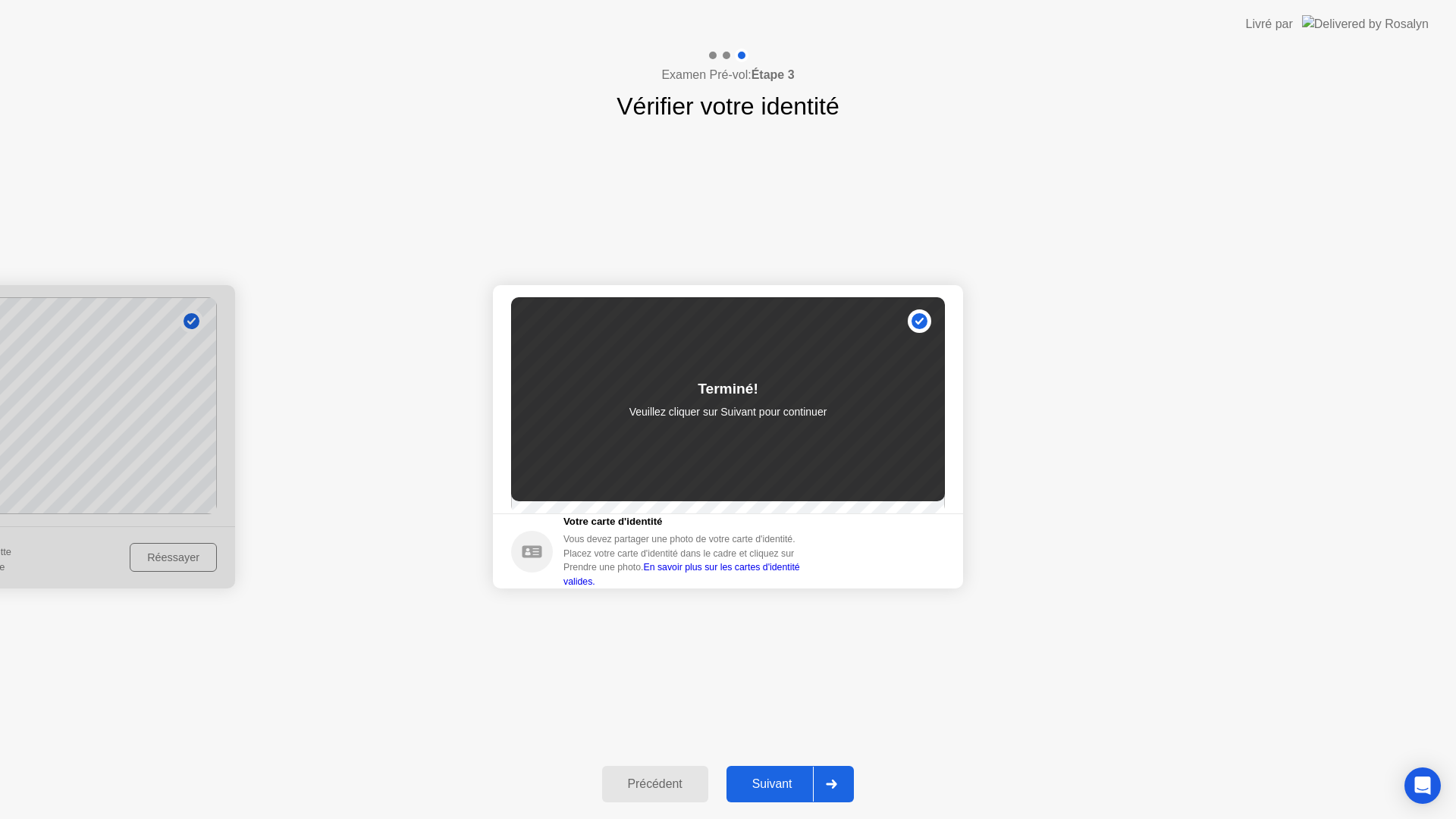
click at [780, 774] on button "Suivant" at bounding box center [790, 784] width 128 height 36
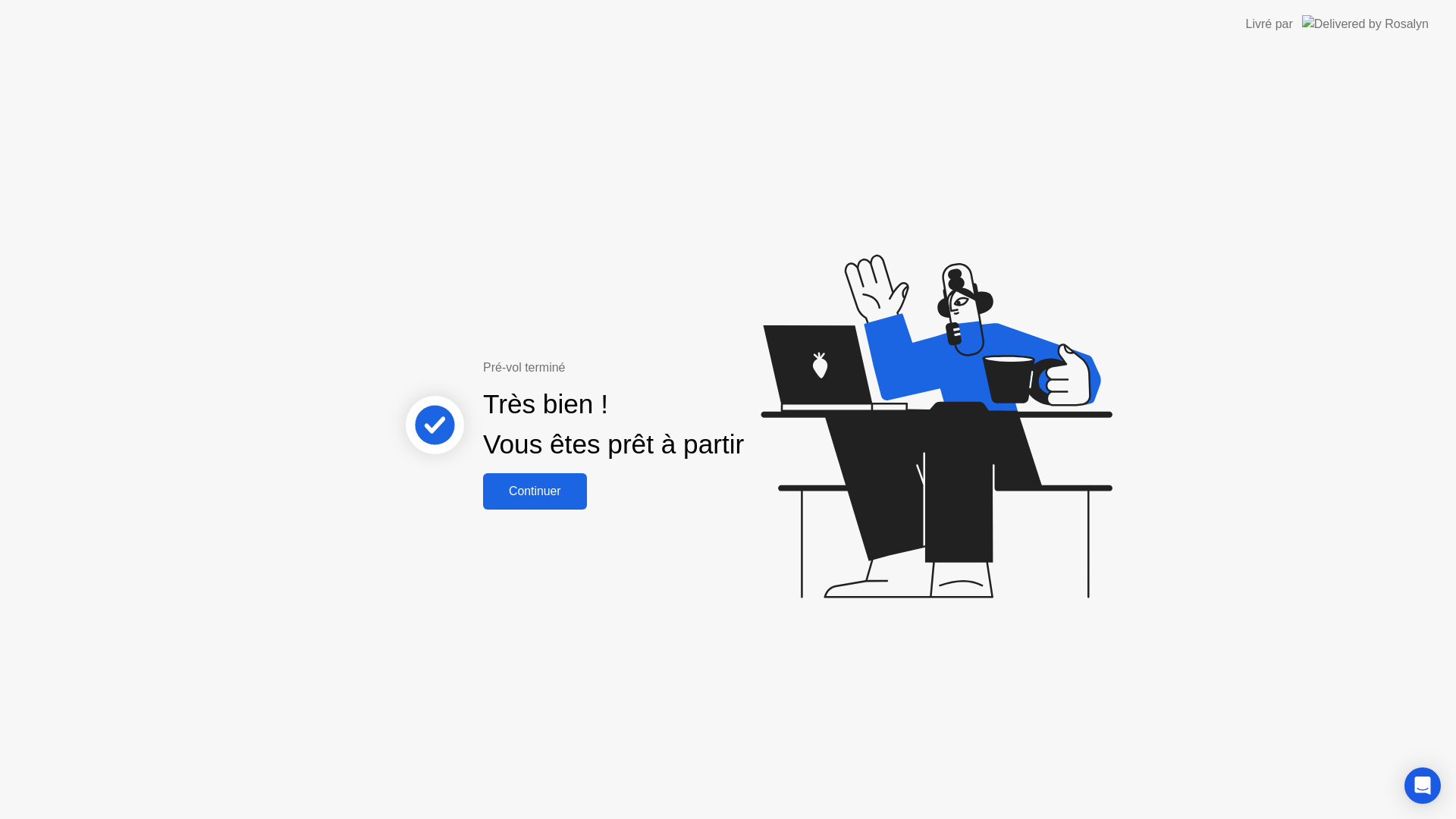
click at [535, 486] on div "Continuer" at bounding box center [535, 491] width 95 height 14
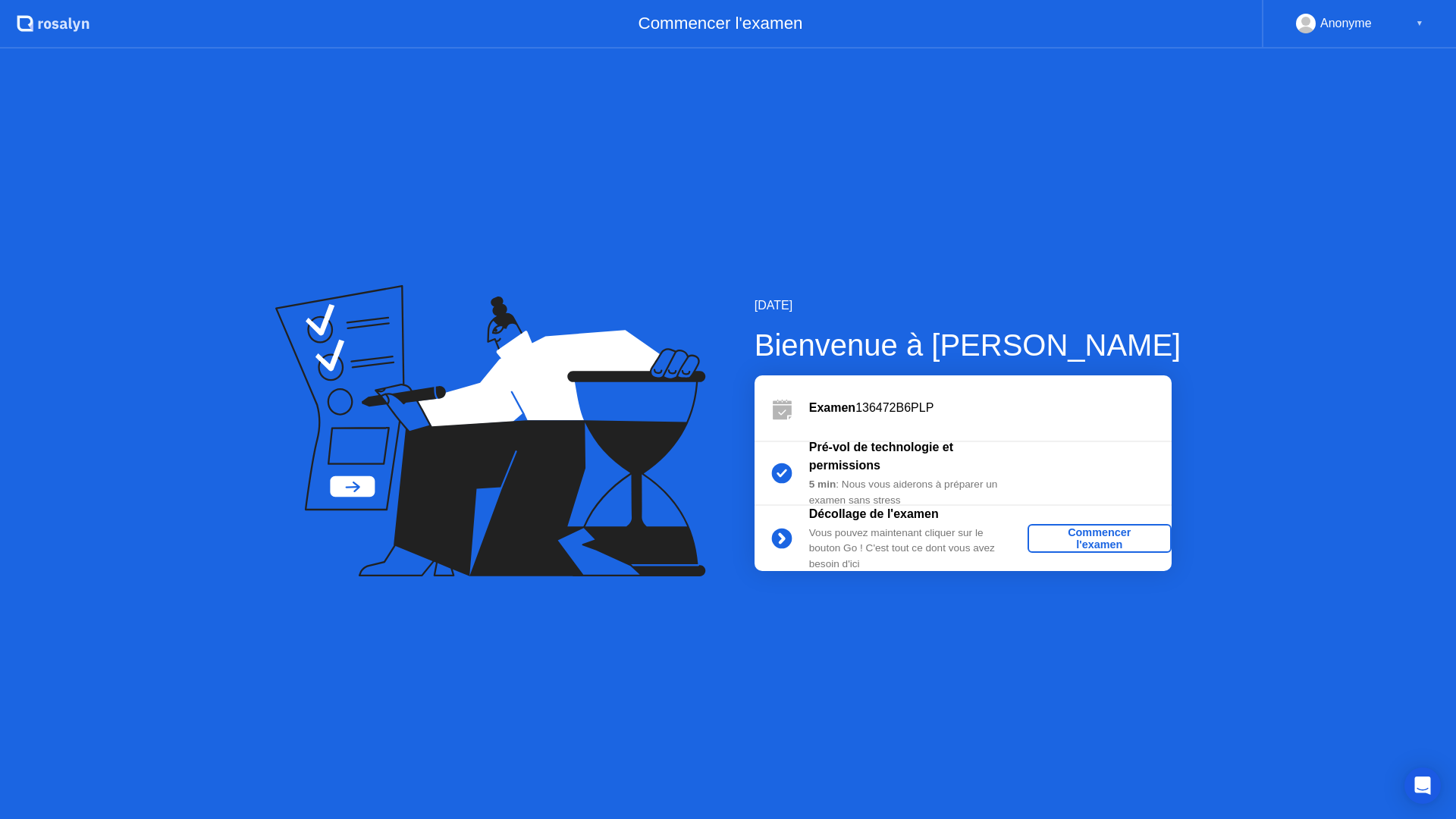
click at [1104, 539] on div "Commencer l'examen" at bounding box center [1099, 539] width 132 height 24
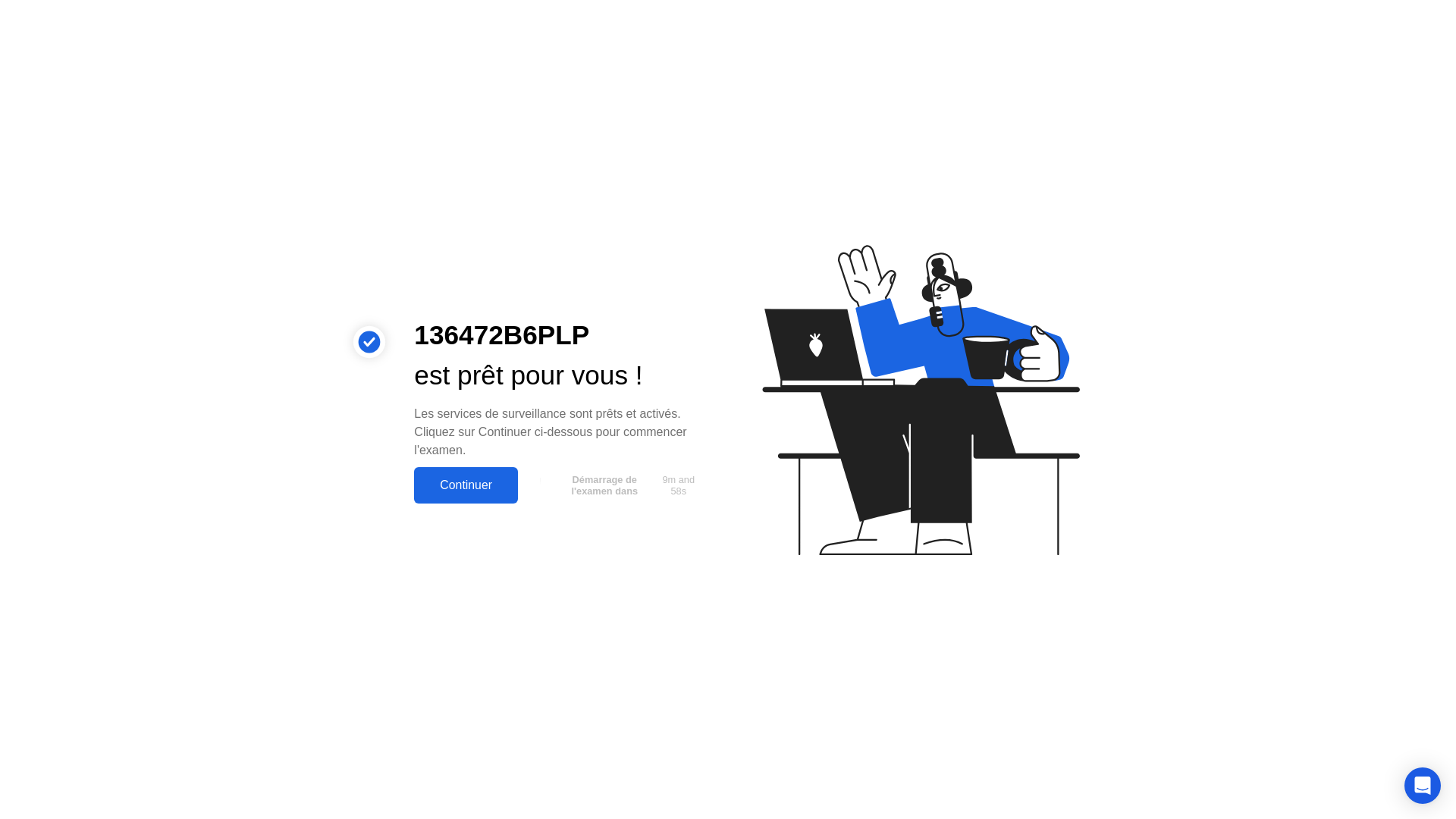
click at [444, 488] on div "Continuer" at bounding box center [466, 485] width 95 height 14
